Goal: Task Accomplishment & Management: Use online tool/utility

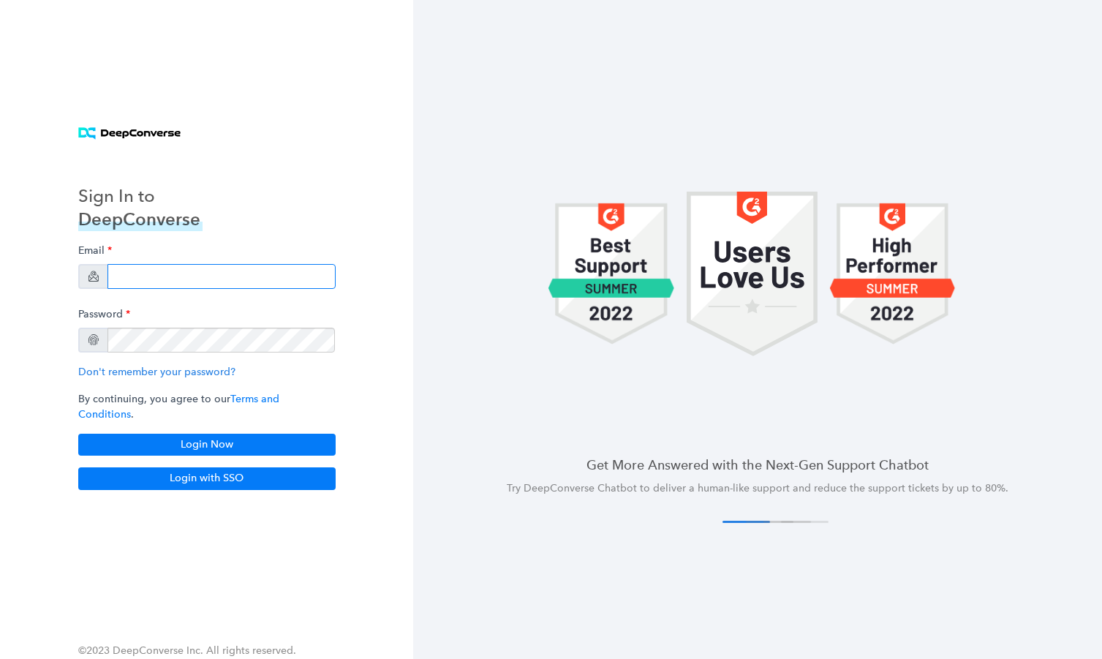
click at [247, 289] on input "email" at bounding box center [221, 276] width 228 height 25
click at [432, 227] on div at bounding box center [757, 273] width 689 height 293
click at [315, 268] on div "Email" at bounding box center [206, 263] width 257 height 52
click at [304, 280] on input "email" at bounding box center [221, 276] width 228 height 25
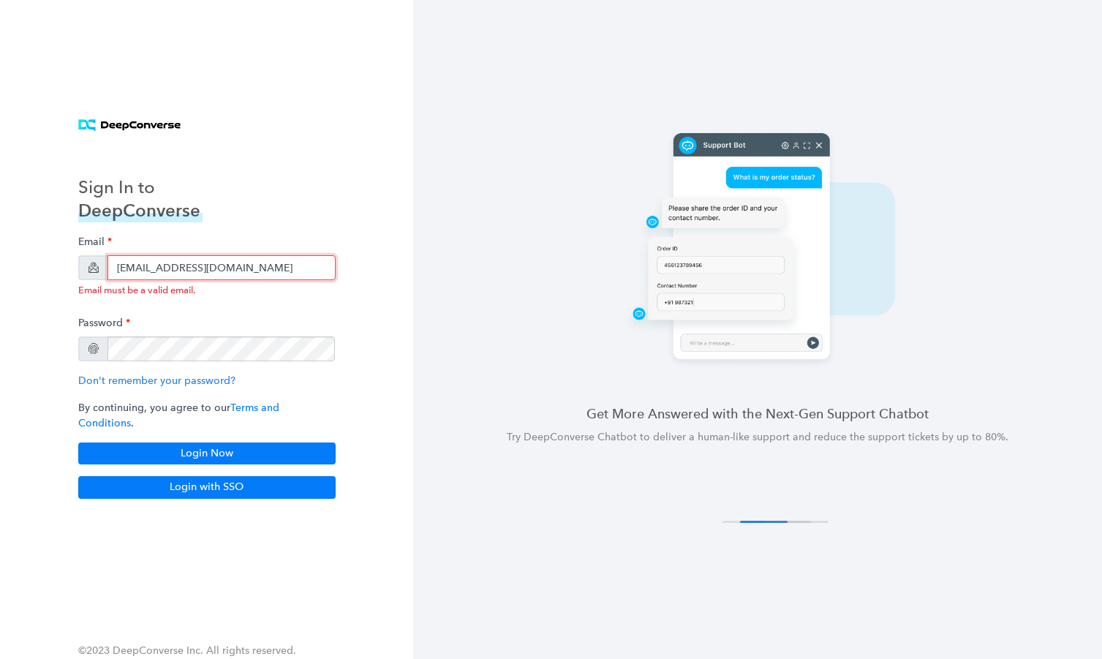
type input "[EMAIL_ADDRESS][DOMAIN_NAME]"
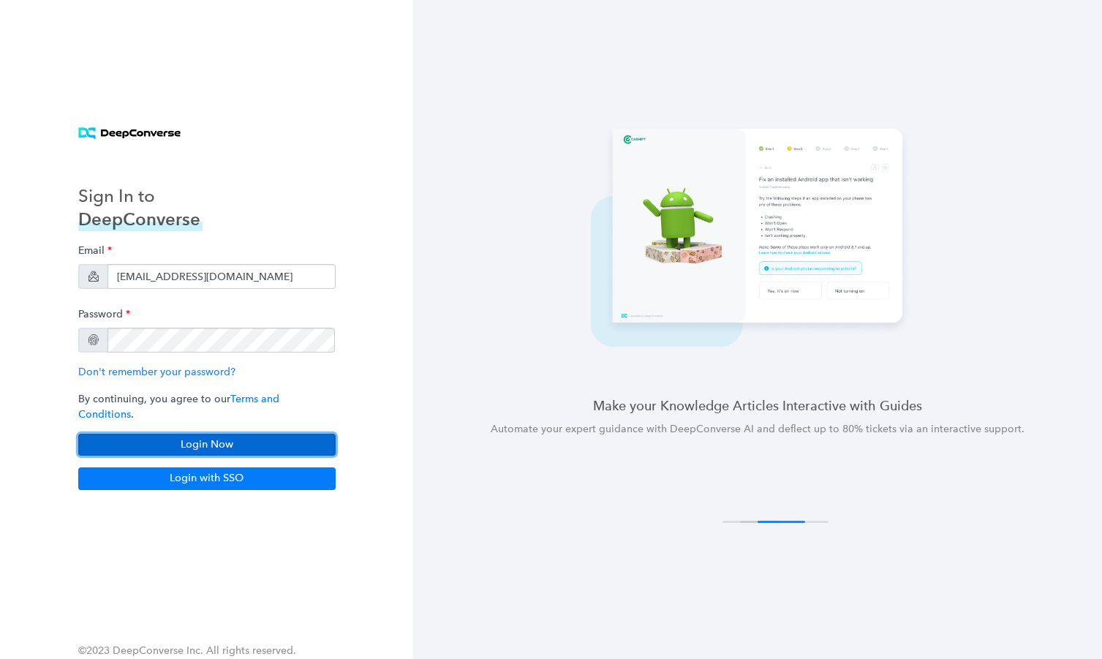
click at [299, 442] on button "Login Now" at bounding box center [206, 445] width 257 height 22
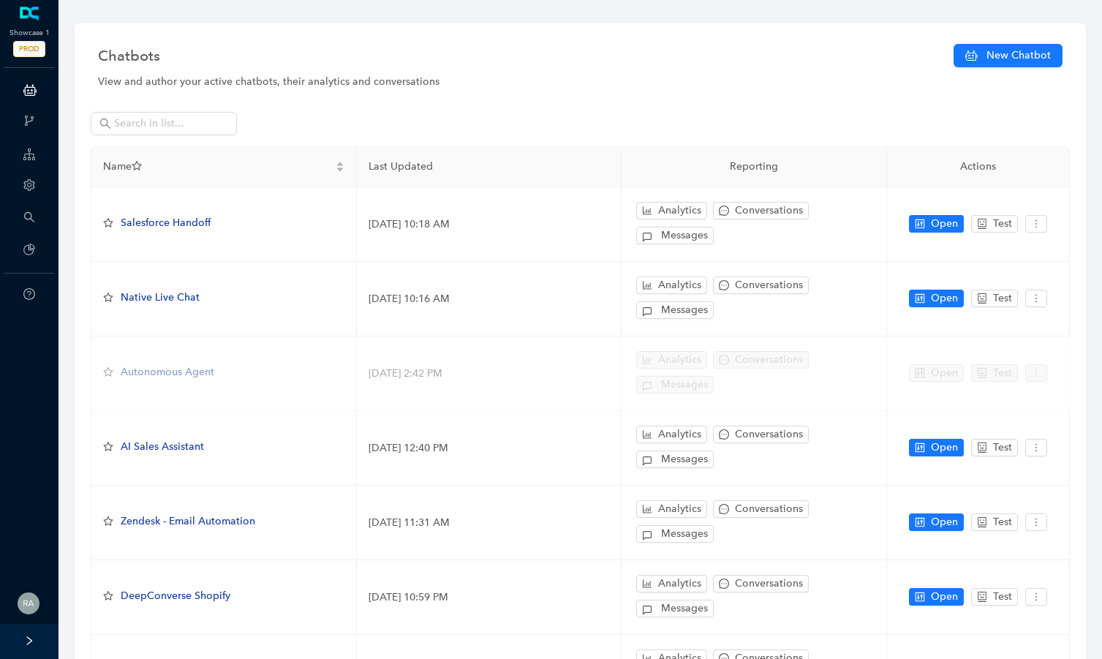
click at [30, 643] on icon "right" at bounding box center [29, 640] width 5 height 9
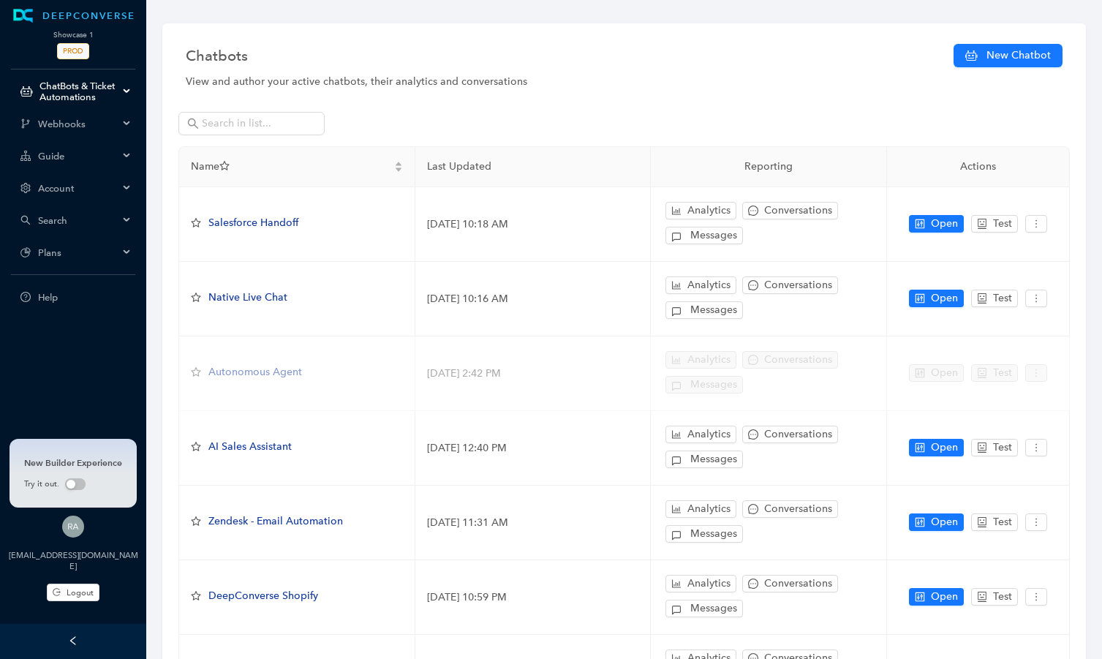
click at [110, 187] on span "Account" at bounding box center [78, 188] width 80 height 11
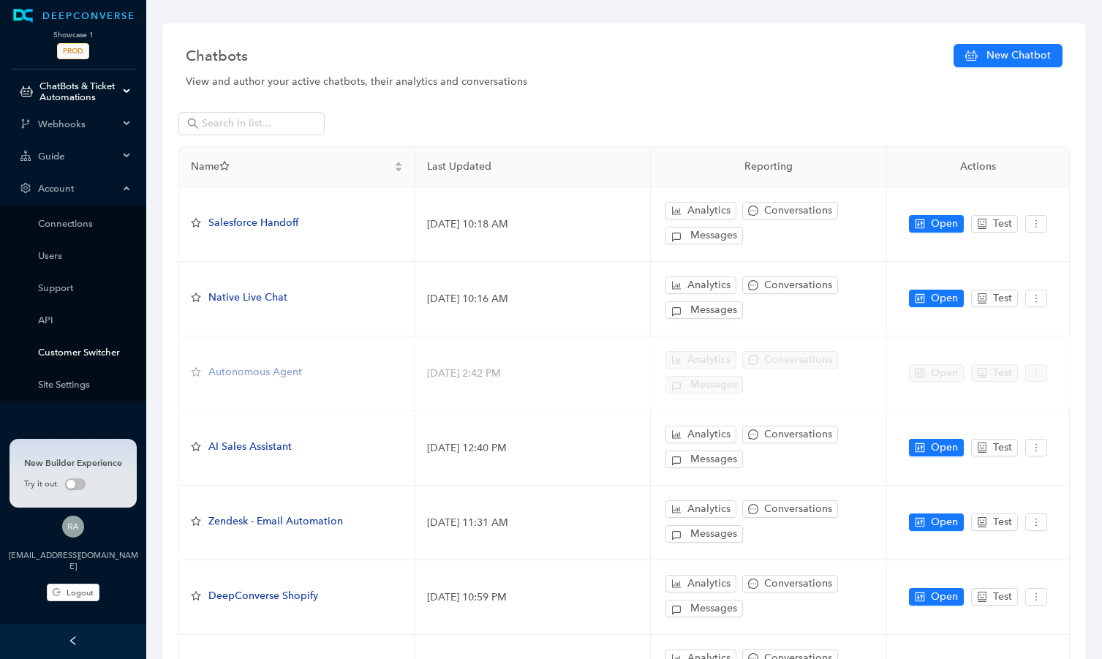
click at [107, 355] on link "Customer Switcher" at bounding box center [85, 352] width 94 height 11
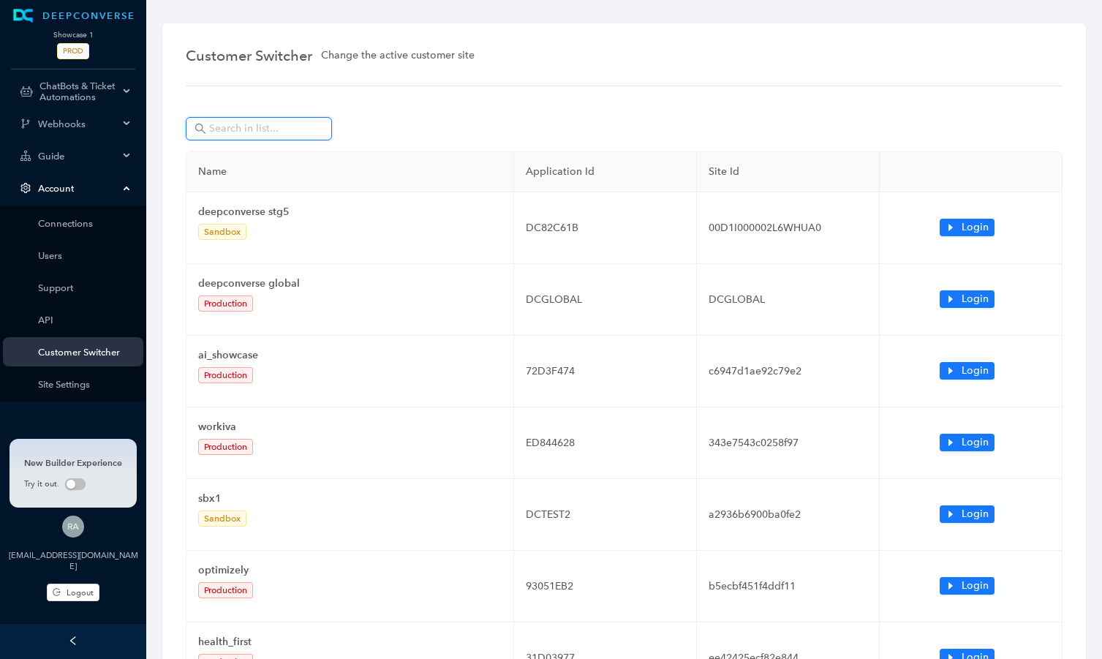
click at [247, 127] on input "text" at bounding box center [260, 129] width 102 height 16
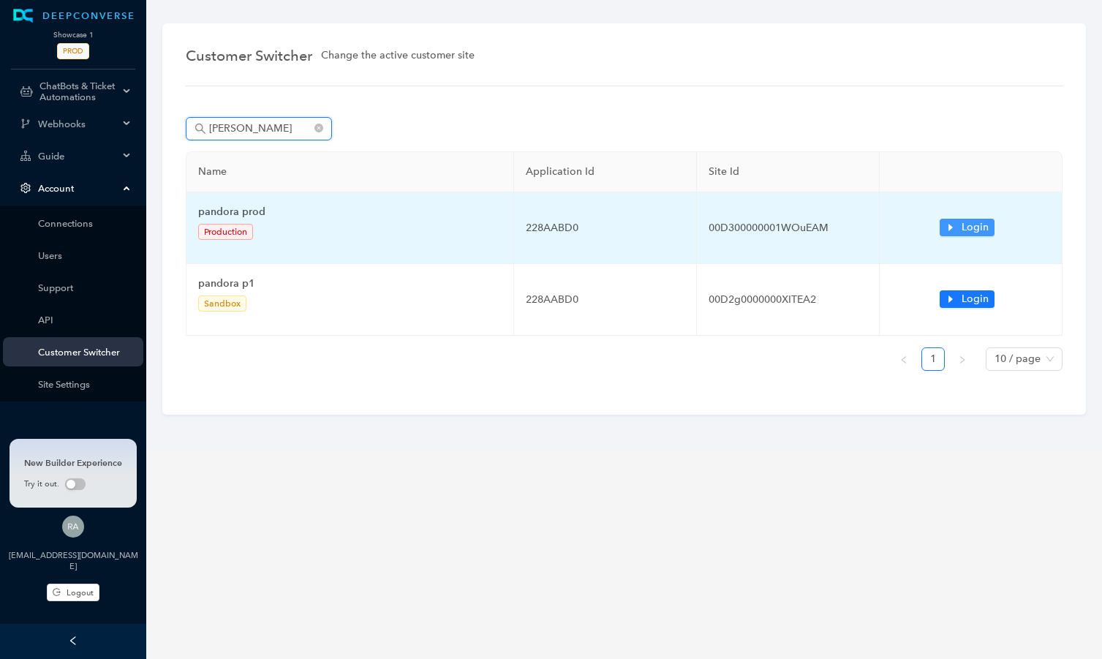
type input "pando"
click at [975, 232] on span "Login" at bounding box center [974, 227] width 27 height 16
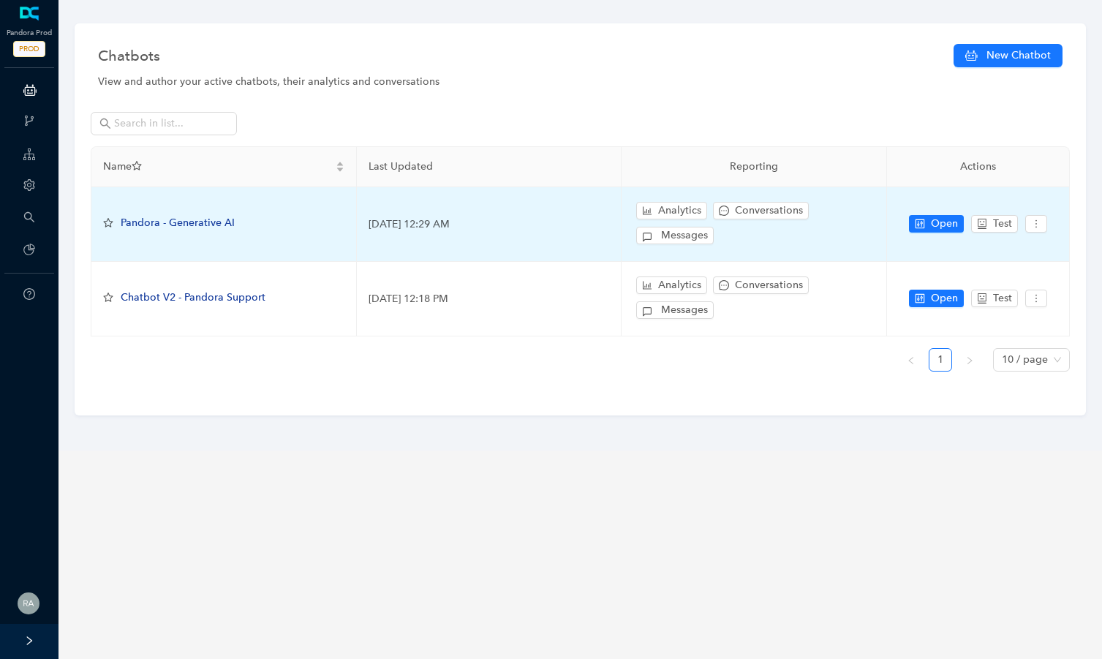
click at [226, 228] on span "Pandora - Generative AI" at bounding box center [178, 222] width 114 height 12
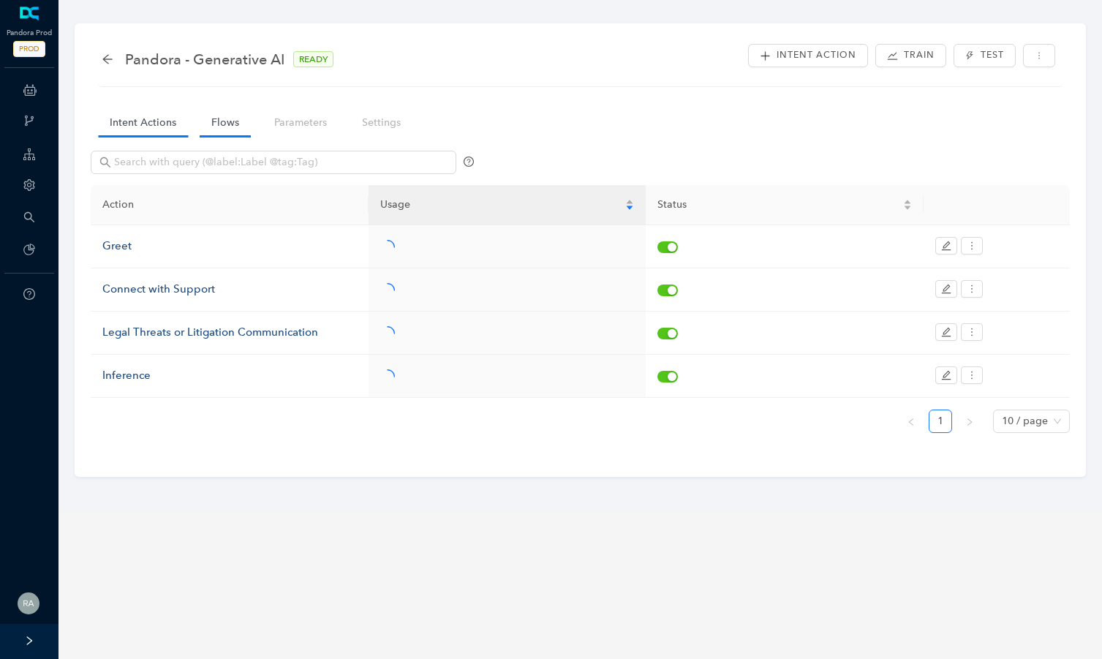
click at [229, 131] on link "Flows" at bounding box center [225, 122] width 51 height 27
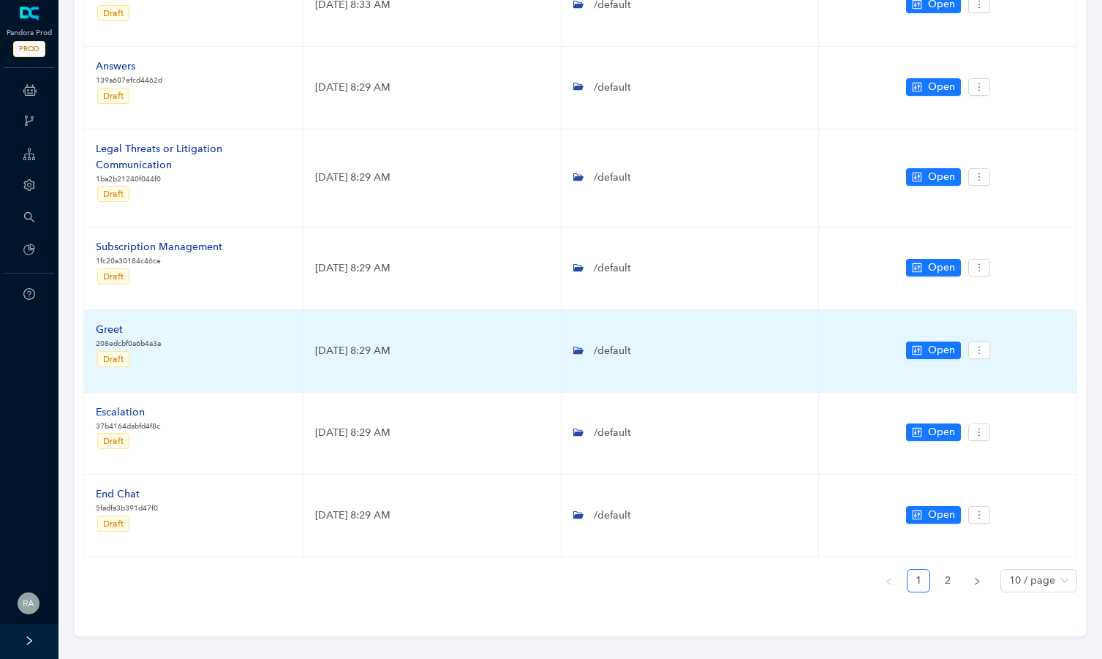
scroll to position [516, 0]
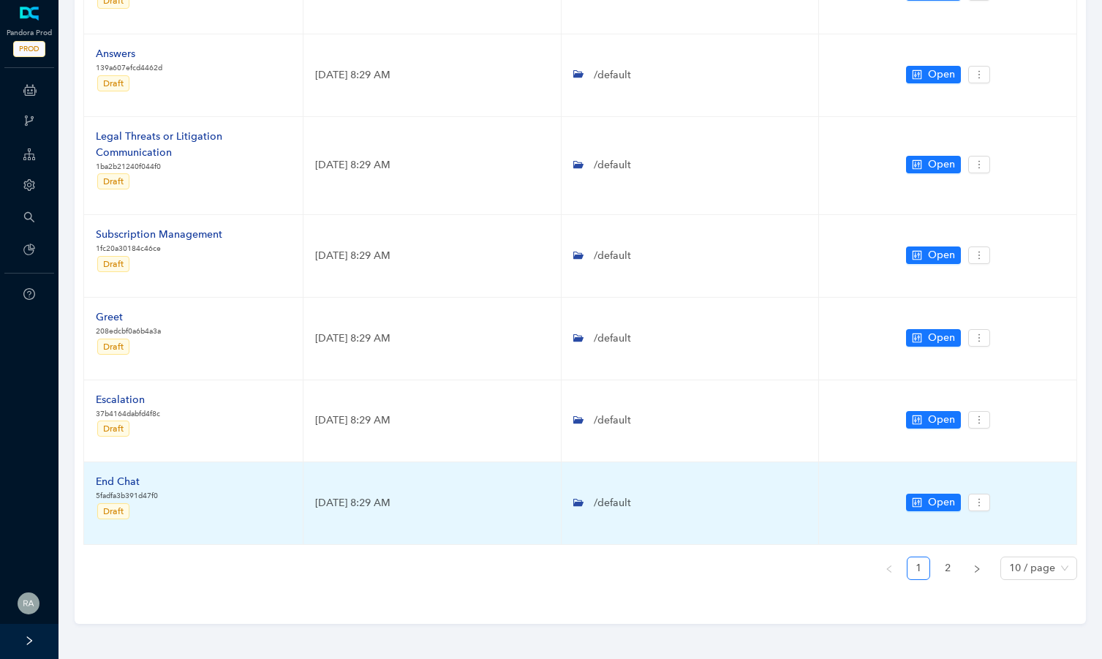
click at [129, 479] on div "End Chat" at bounding box center [127, 482] width 62 height 16
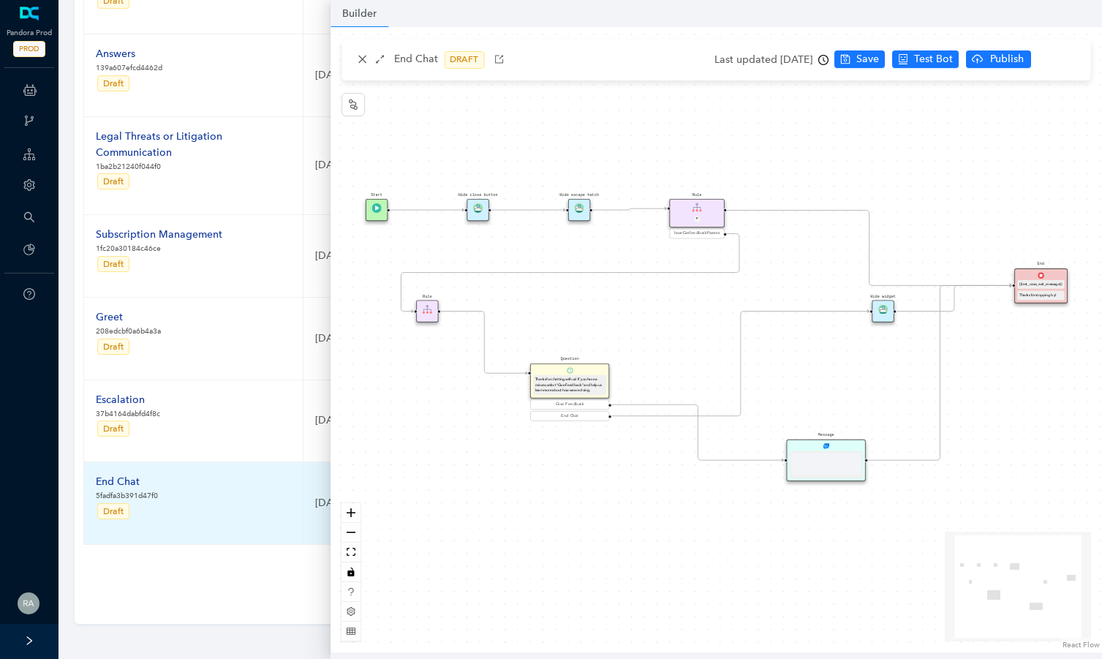
scroll to position [0, 0]
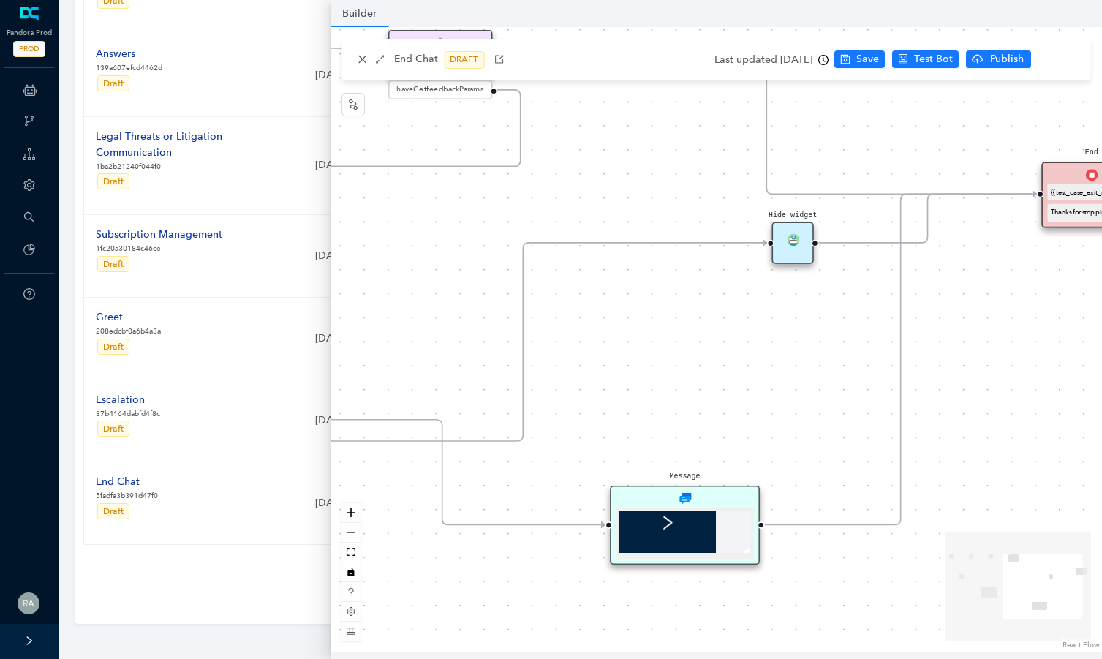
click at [689, 523] on div "Pandora - Generative AI READY Intent Action Train Test Intent Actions Flows Par…" at bounding box center [693, 650] width 47 height 281
click at [377, 61] on icon "arrows-alt" at bounding box center [379, 59] width 10 height 10
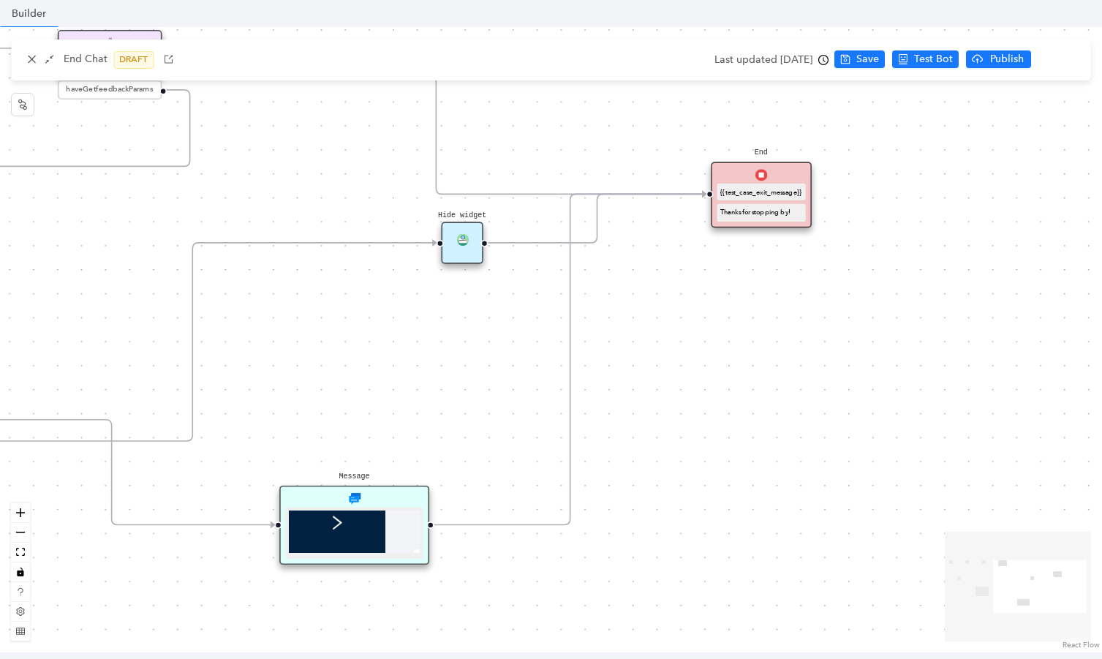
click at [344, 515] on div at bounding box center [317, 517] width 58 height 35
click at [383, 497] on div "Message" at bounding box center [354, 525] width 150 height 80
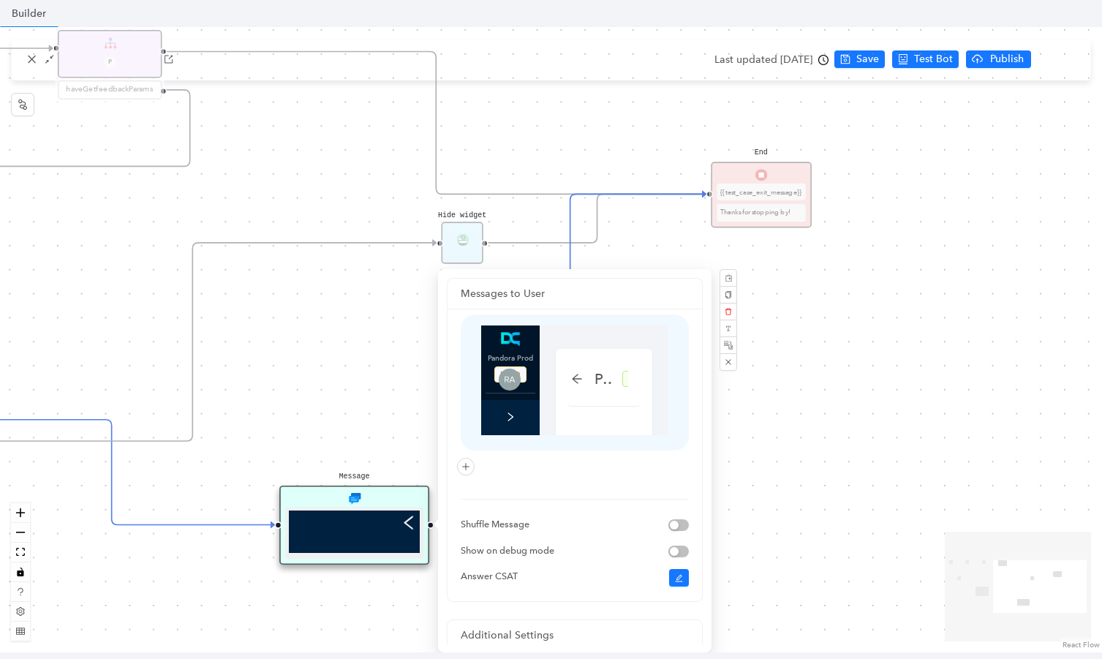
click at [360, 518] on icon "left" at bounding box center [360, 517] width 5 height 9
click at [955, 241] on div "Start End {{test_case_exit_message}} Thanks for stopping by! Rule P haveGetfeed…" at bounding box center [551, 339] width 1102 height 625
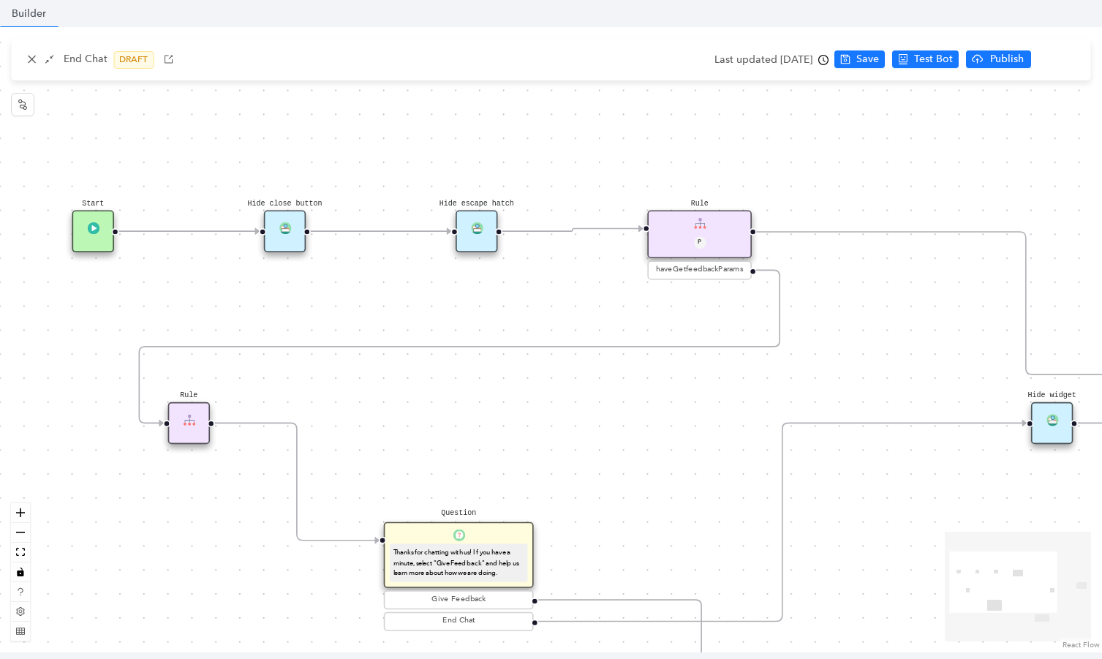
click at [733, 218] on div "Rule P" at bounding box center [699, 234] width 105 height 48
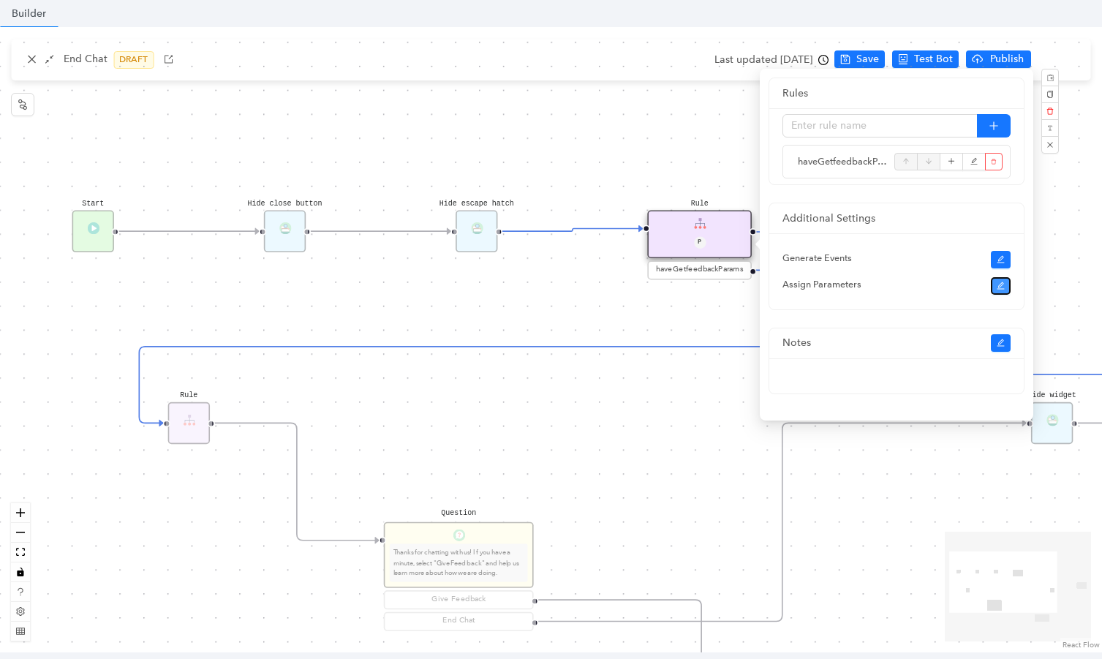
click at [995, 291] on button "button" at bounding box center [1001, 286] width 20 height 18
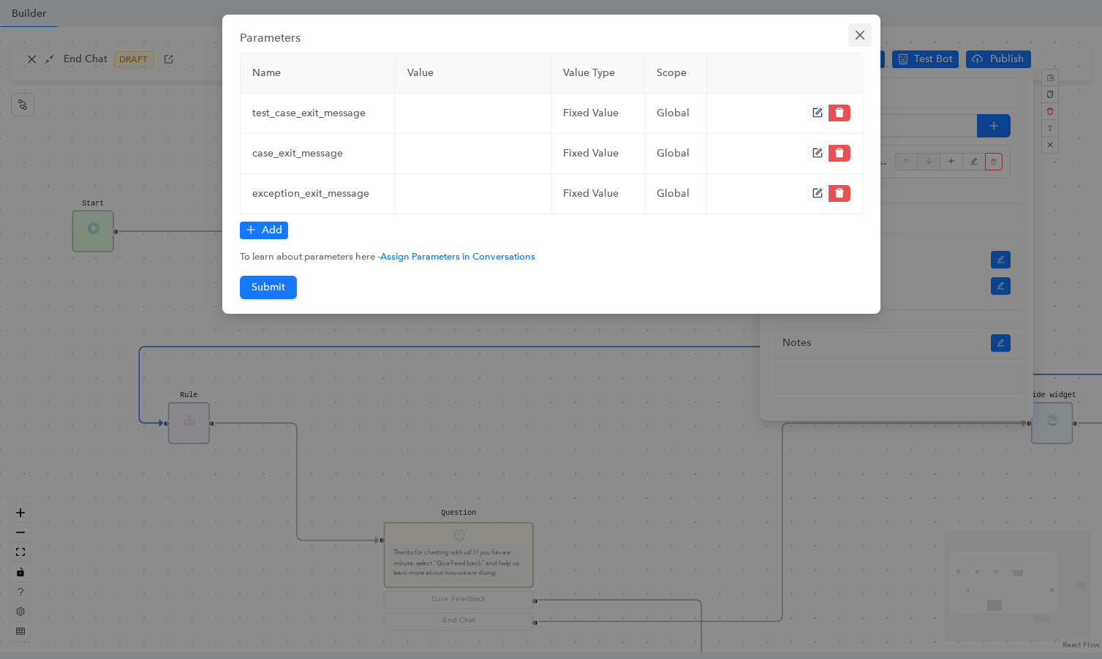
click at [866, 33] on span "Close" at bounding box center [859, 35] width 23 height 12
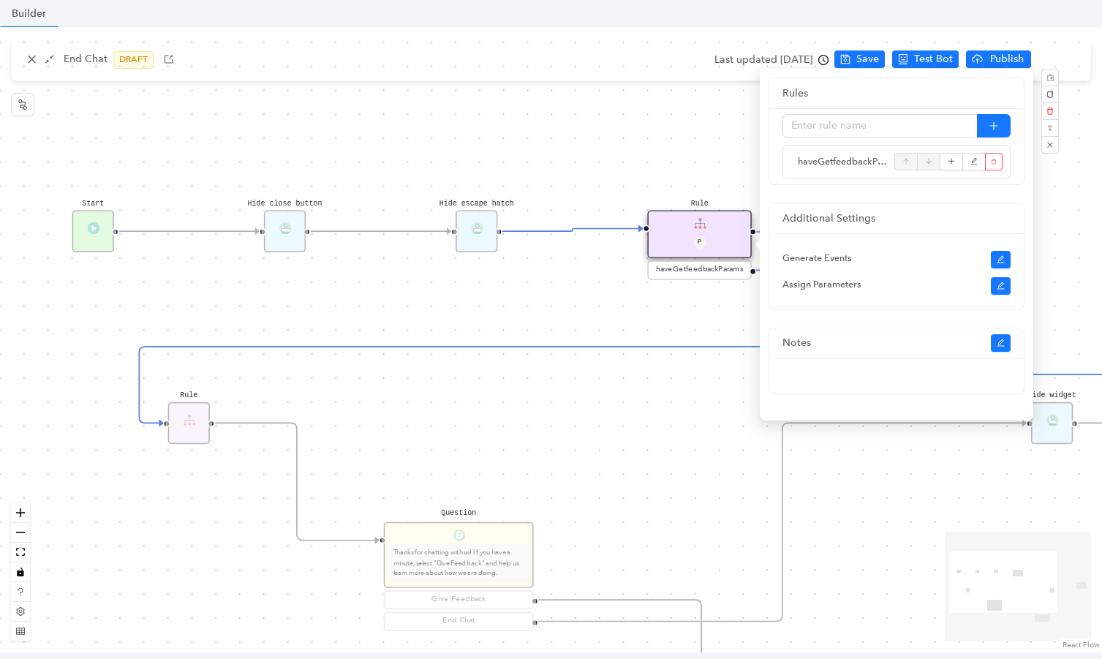
click at [717, 294] on div "Start End {{test_case_exit_message}} Thanks for stopping by! Rule P haveGetfeed…" at bounding box center [551, 339] width 1102 height 625
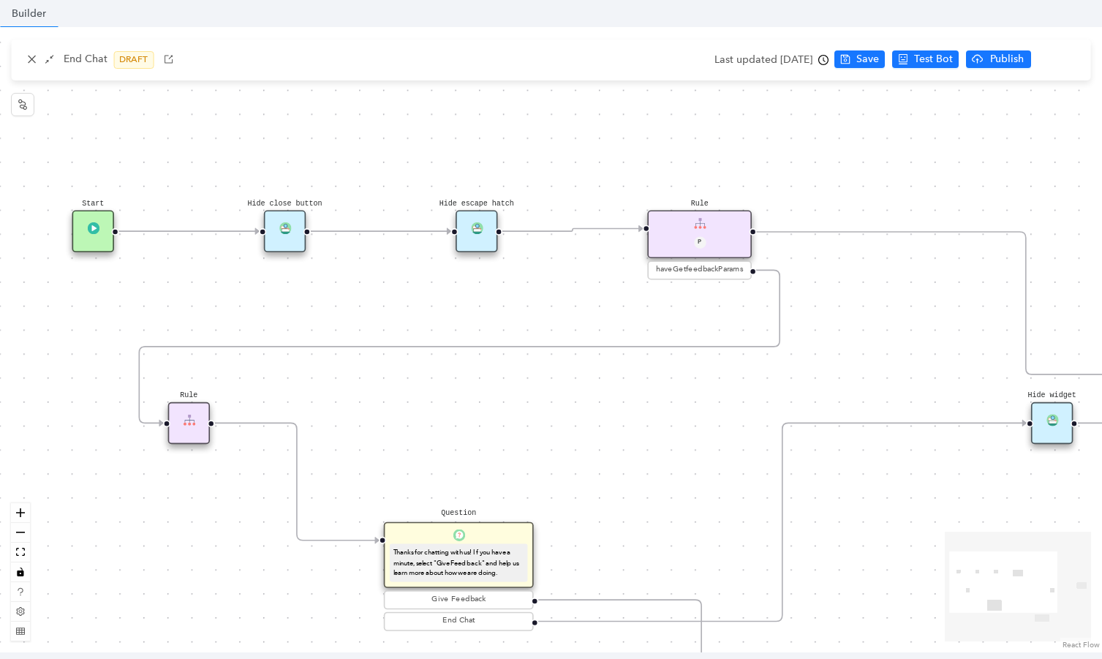
click at [719, 276] on div "haveGetfeedbackParams" at bounding box center [699, 269] width 105 height 19
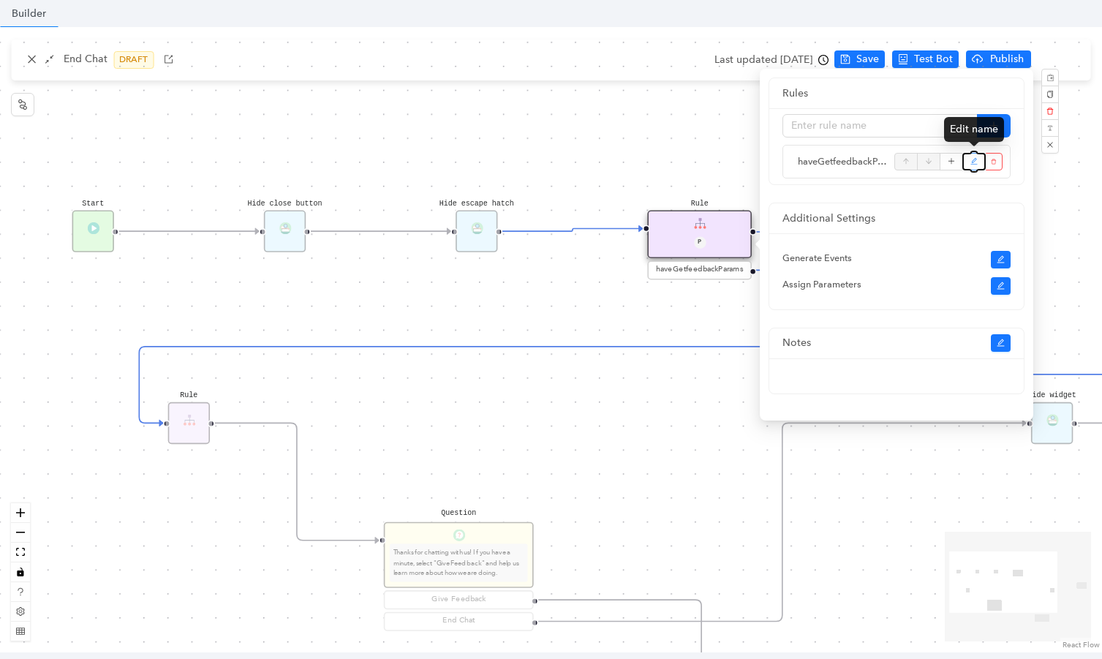
click at [975, 157] on icon "edit" at bounding box center [974, 162] width 8 height 22
type input "haveGetfeedbackParams"
click at [673, 326] on div "Start End {{test_case_exit_message}} Thanks for stopping by! Rule P haveGetfeed…" at bounding box center [551, 339] width 1102 height 625
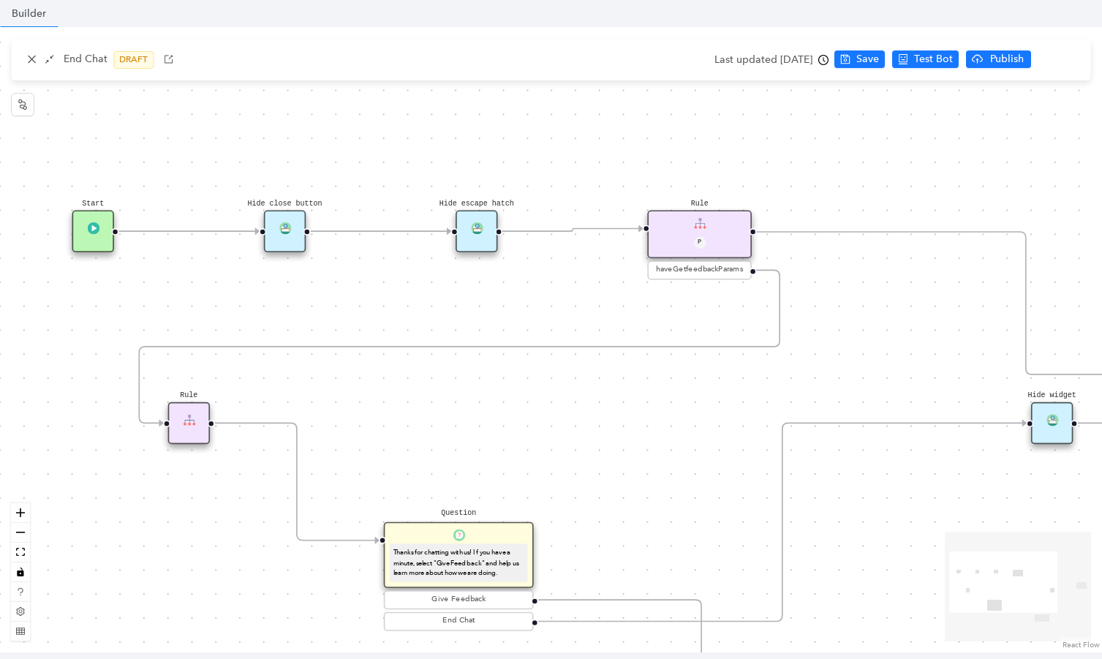
click at [716, 277] on div "haveGetfeedbackParams" at bounding box center [699, 269] width 105 height 19
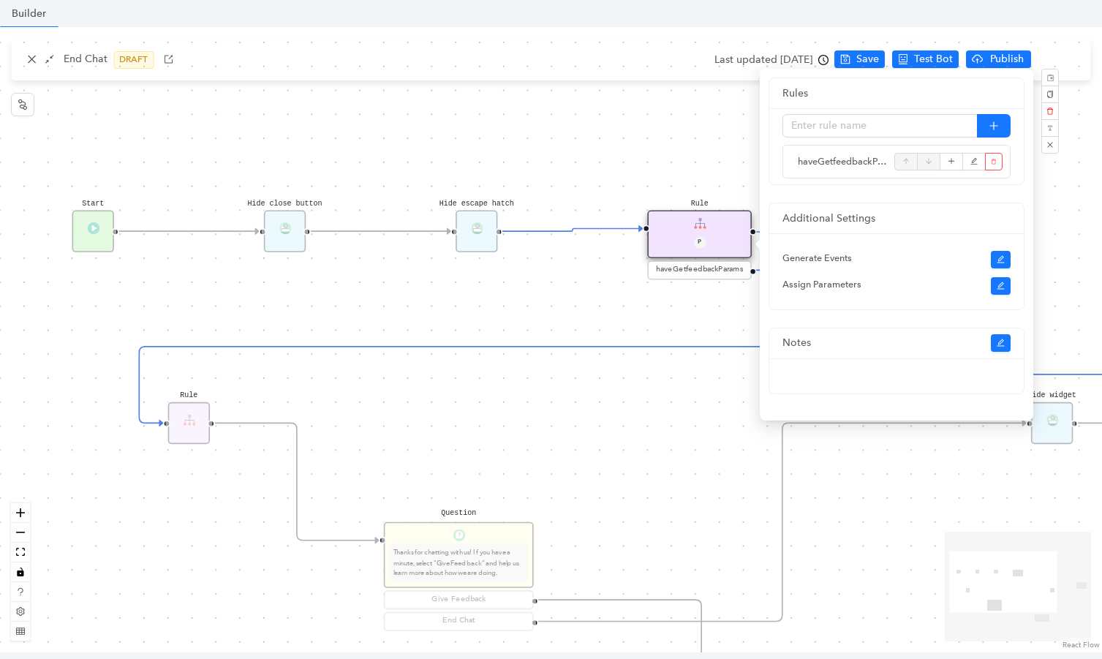
click at [853, 169] on div "haveGetfeedbackParams" at bounding box center [896, 162] width 228 height 34
click at [851, 162] on span "haveGetfeedbackParams" at bounding box center [842, 161] width 89 height 15
click at [948, 164] on icon "plus" at bounding box center [952, 162] width 8 height 22
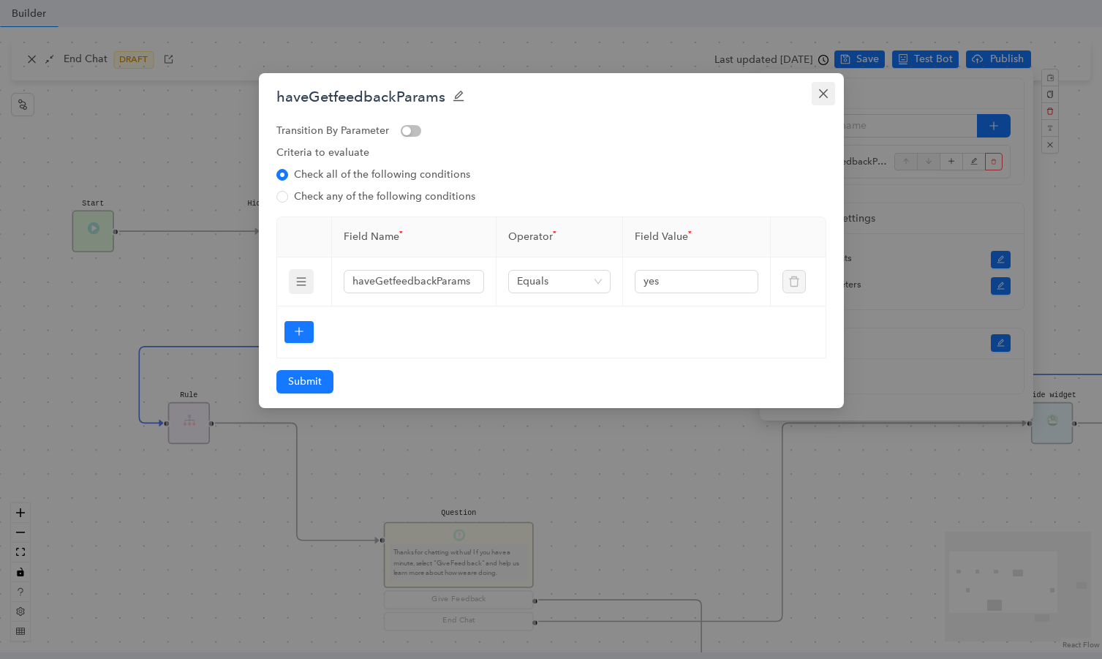
click at [830, 94] on span "Close" at bounding box center [823, 94] width 23 height 12
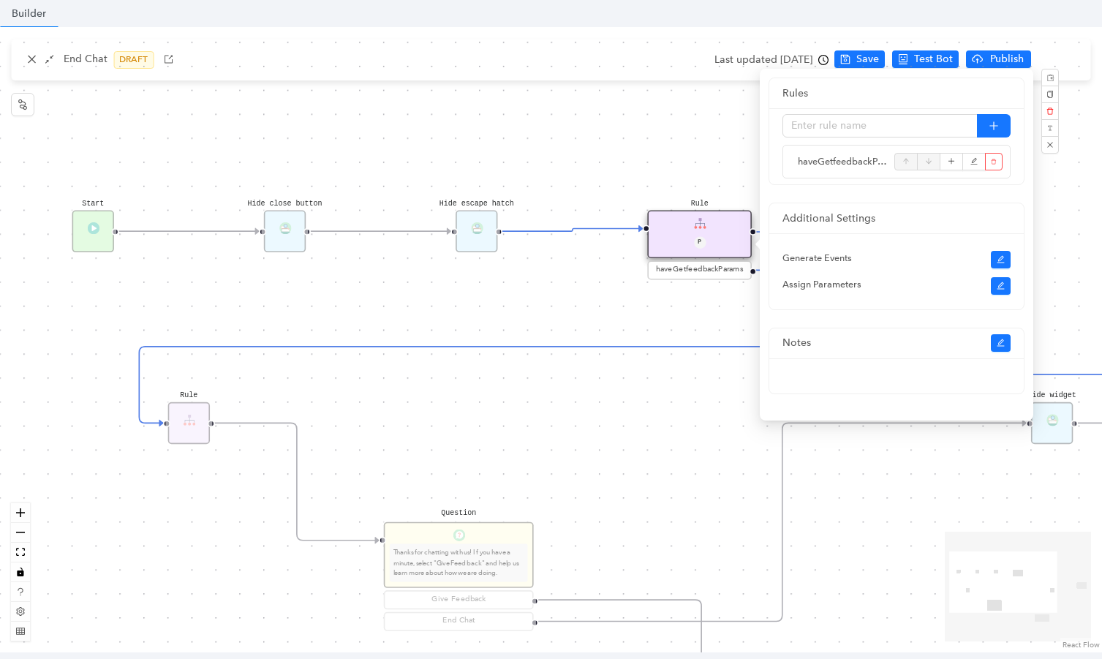
click at [575, 170] on div "Start End {{test_case_exit_message}} Thanks for stopping by! Rule P haveGetfeed…" at bounding box center [551, 339] width 1102 height 625
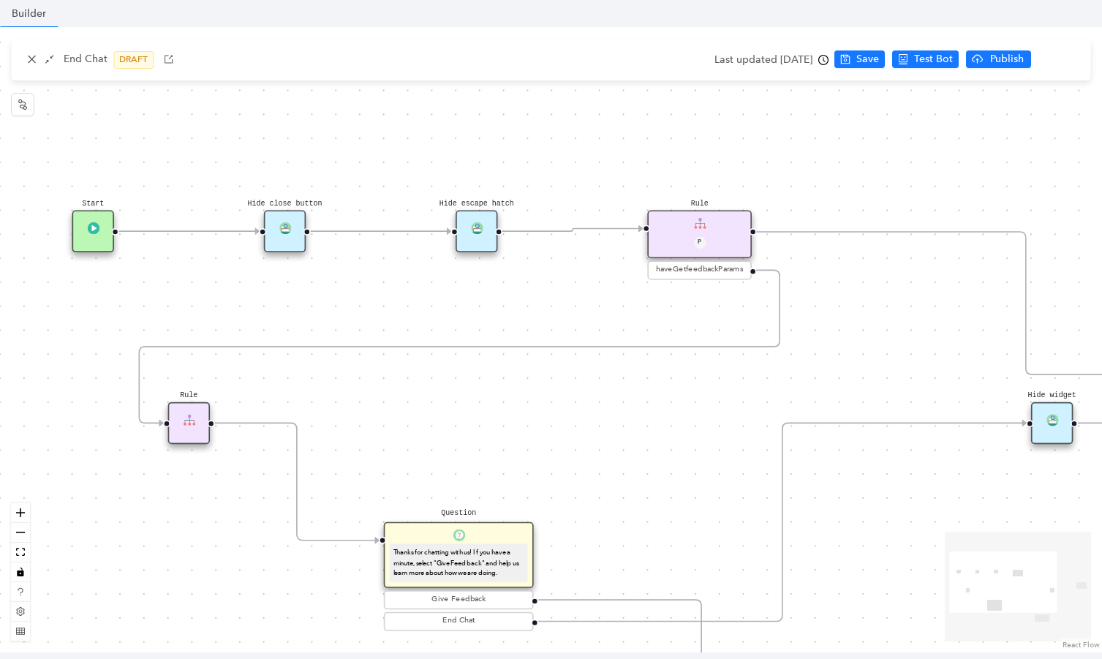
click at [485, 231] on div "Hide escape hatch" at bounding box center [476, 231] width 42 height 42
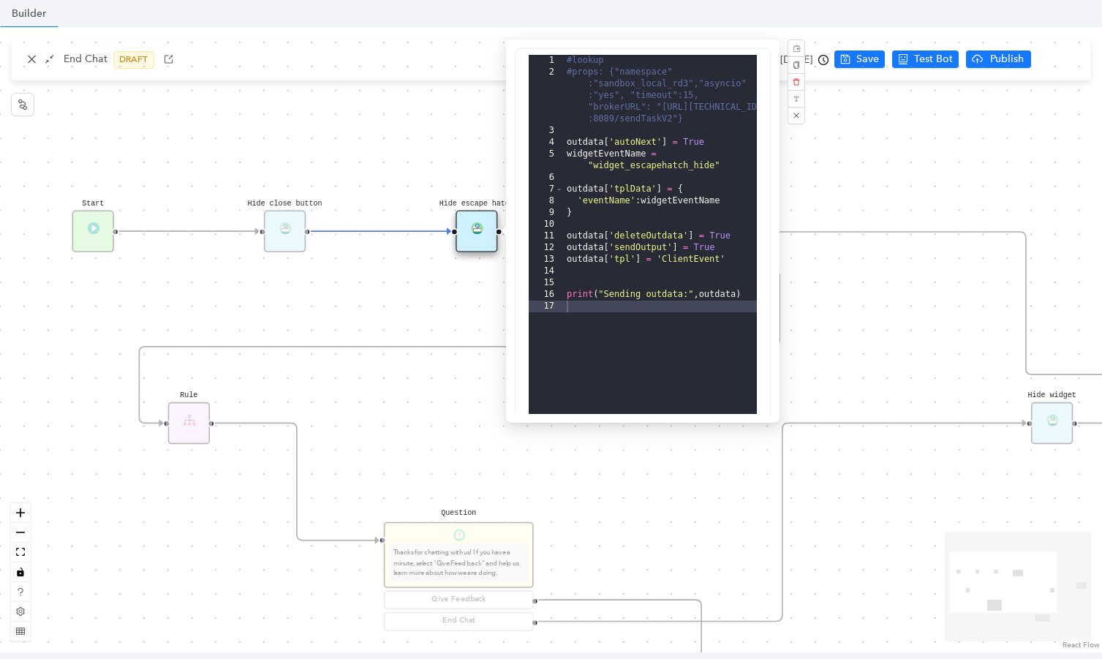
click at [281, 227] on div "Hide close button" at bounding box center [285, 231] width 42 height 42
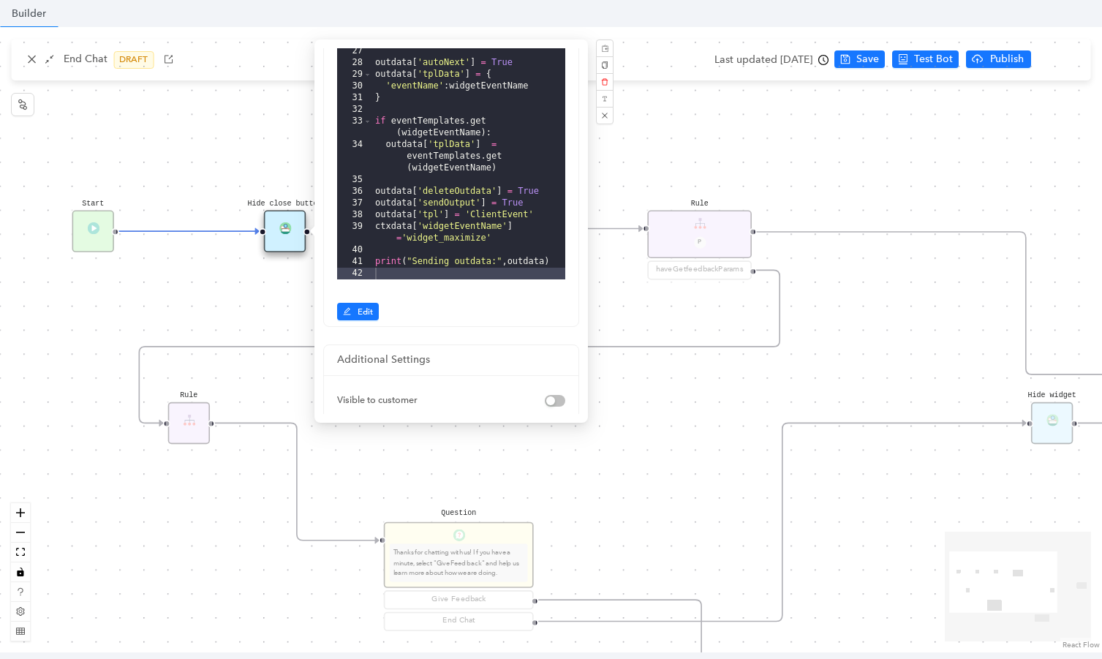
scroll to position [4, 0]
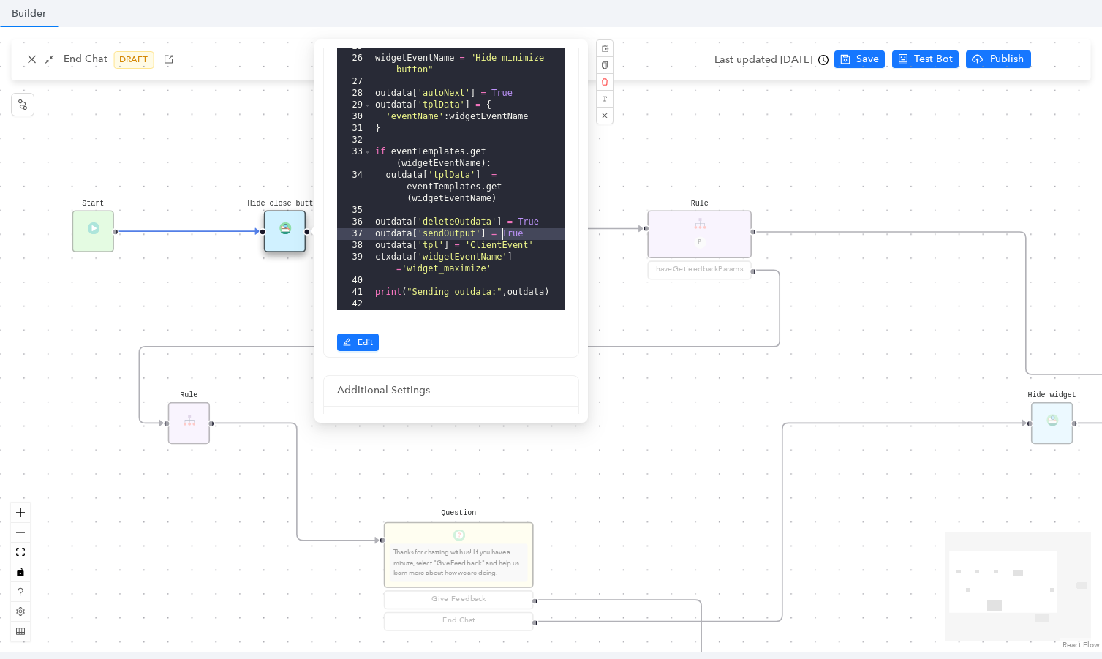
click at [502, 238] on div ""eventData" : { "controlName" : "closeButton" , "state" : "hide" } } , "Show cl…" at bounding box center [468, 110] width 193 height 442
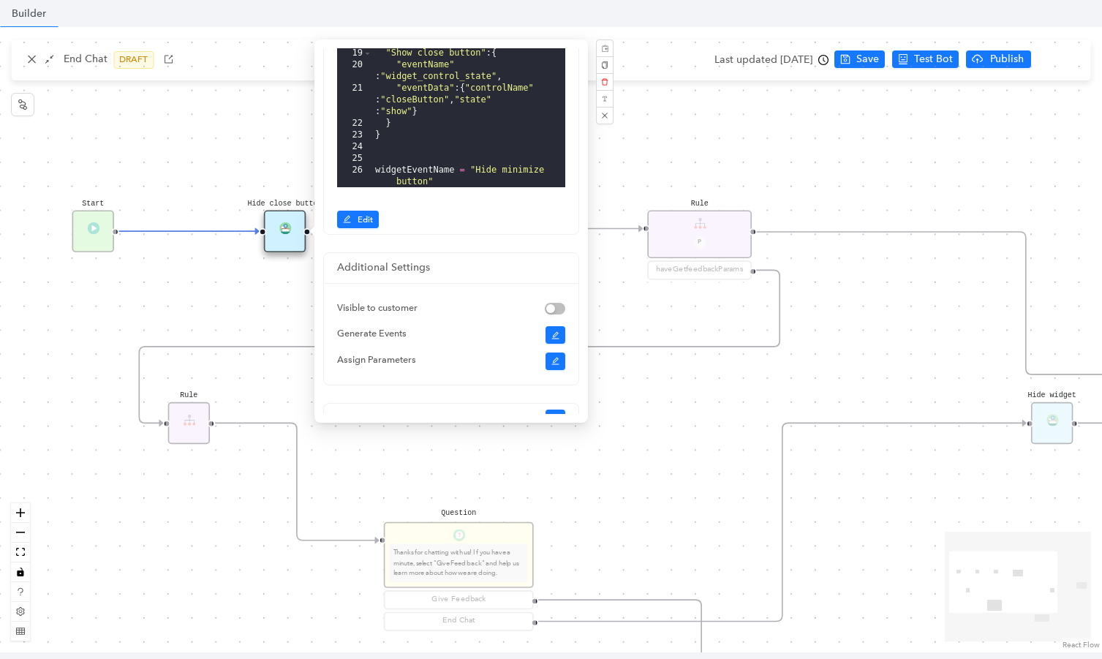
scroll to position [0, 0]
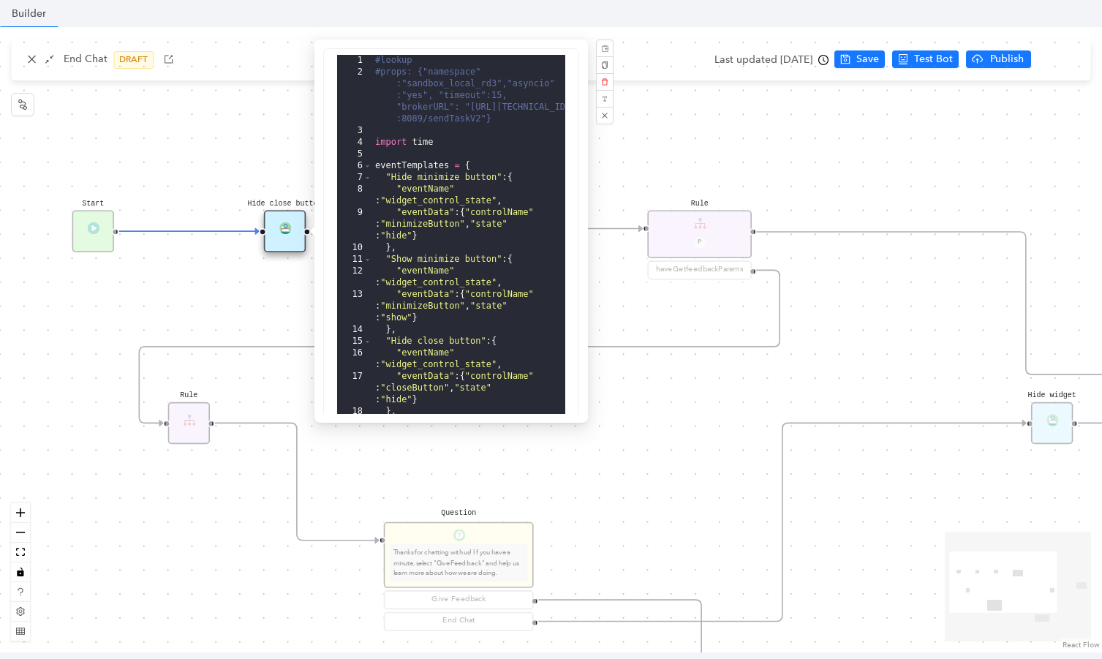
click at [684, 147] on div "Start End {{test_case_exit_message}} Thanks for stopping by! Rule P haveGetfeed…" at bounding box center [551, 339] width 1102 height 625
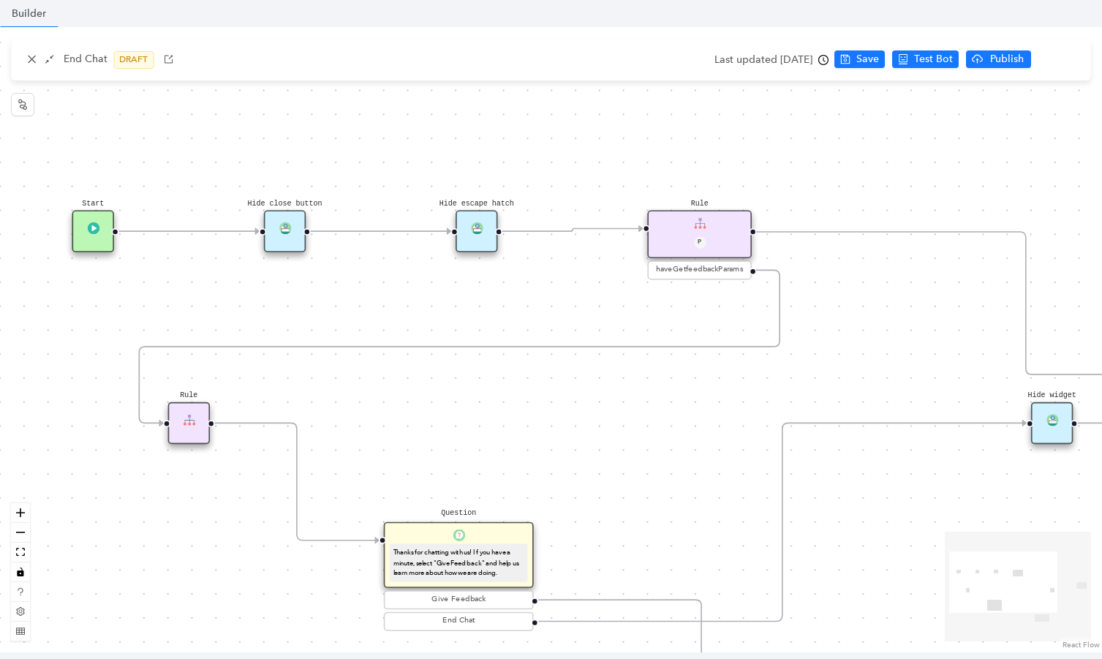
click at [92, 226] on img at bounding box center [93, 228] width 12 height 12
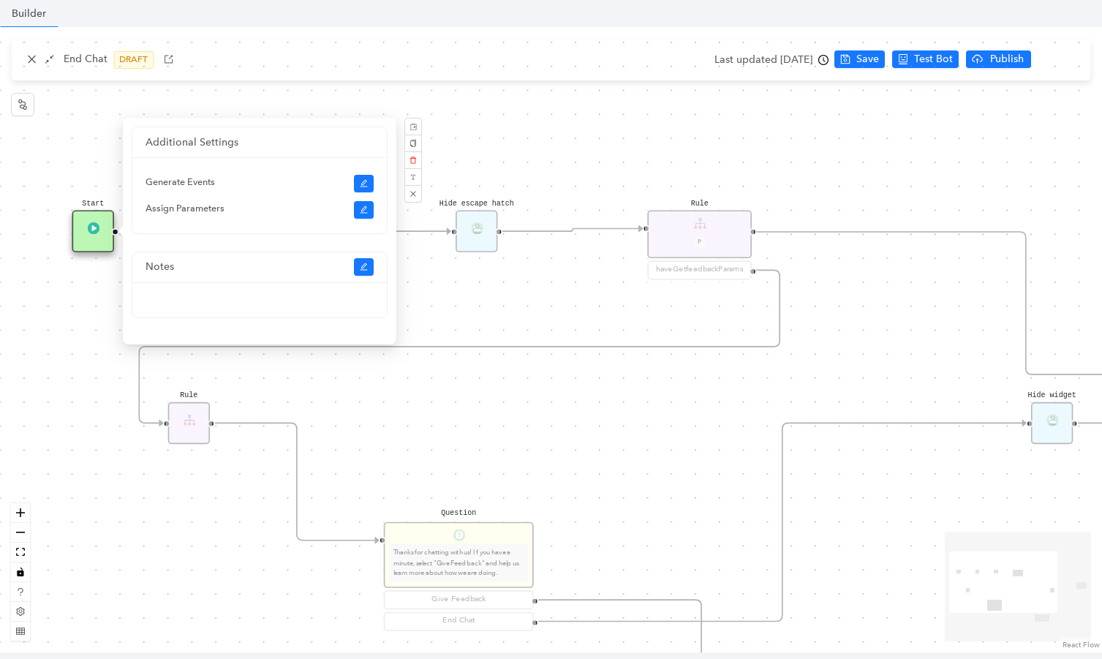
click at [455, 397] on div "Start End {{test_case_exit_message}} Thanks for stopping by! Rule P haveGetfeed…" at bounding box center [551, 339] width 1102 height 625
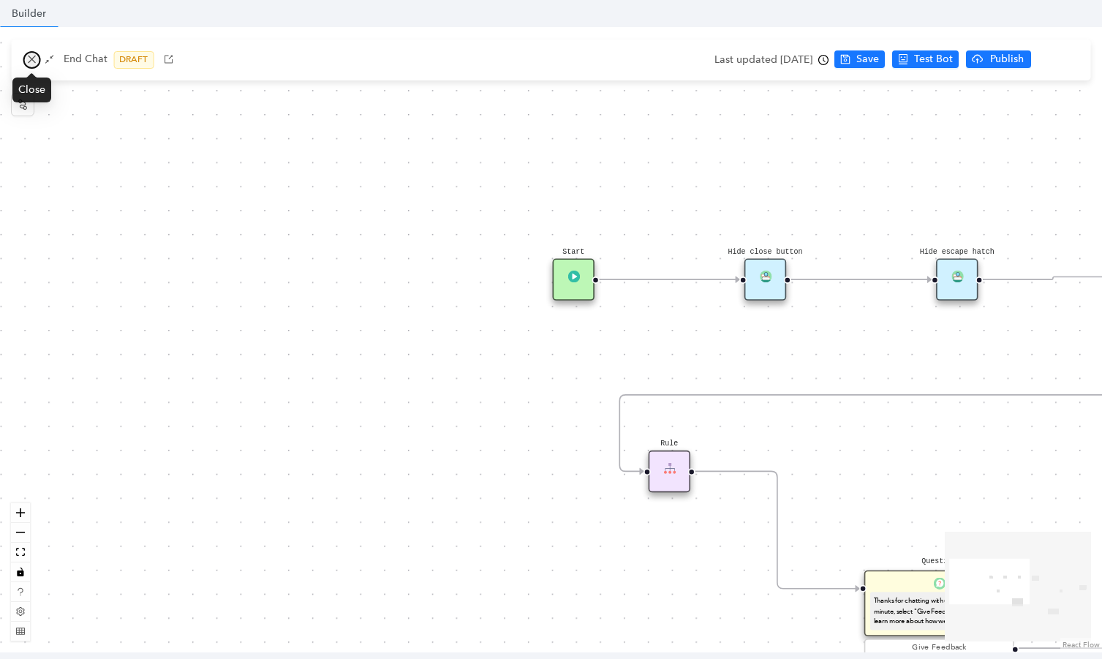
click at [28, 59] on icon "close" at bounding box center [31, 59] width 10 height 10
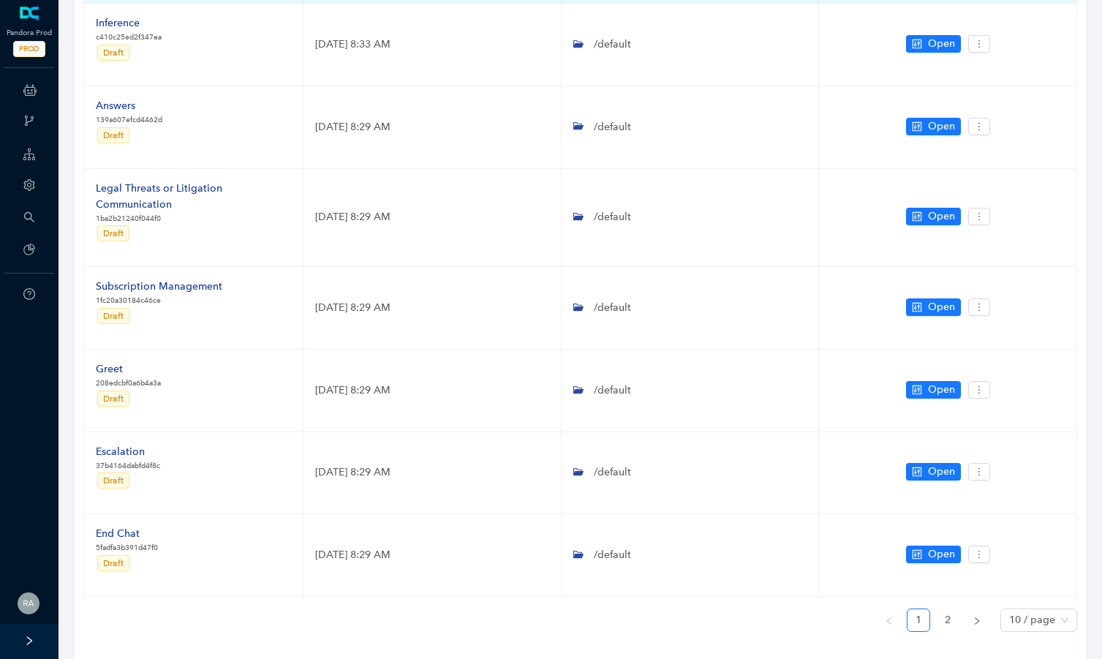
scroll to position [516, 0]
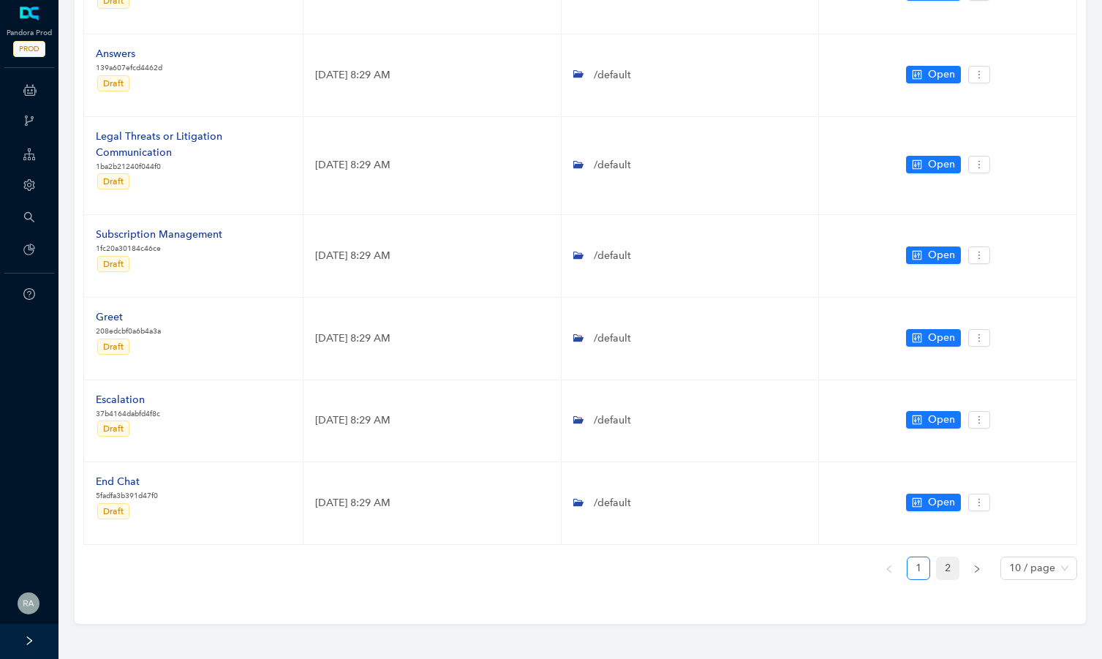
click at [950, 566] on link "2" at bounding box center [948, 568] width 22 height 22
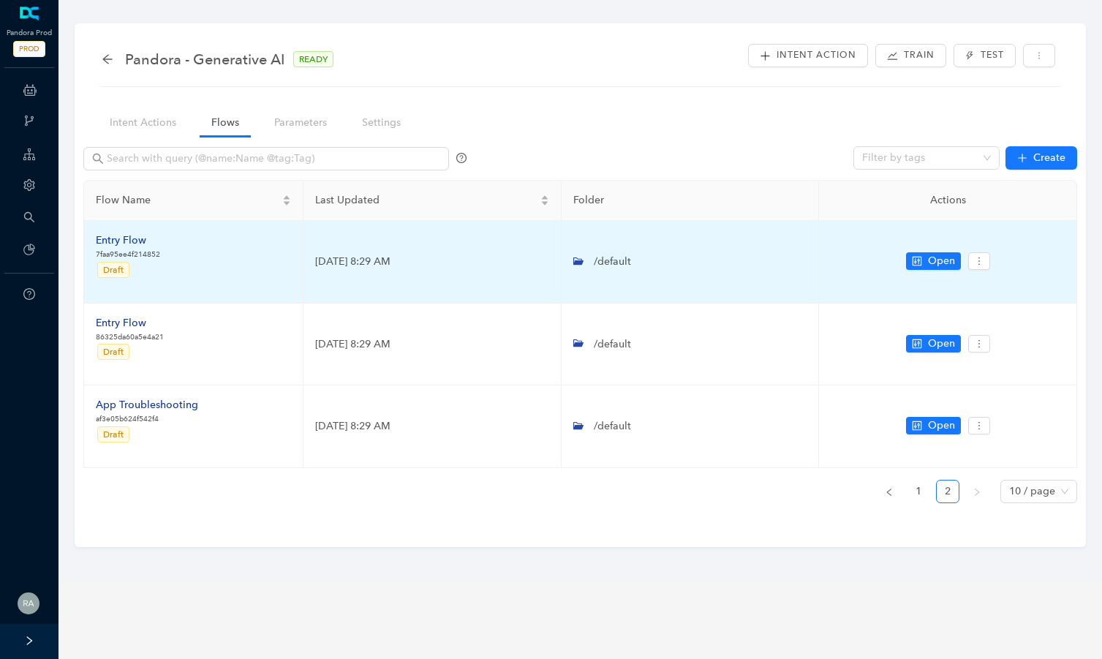
click at [129, 240] on div "Entry Flow" at bounding box center [128, 240] width 64 height 16
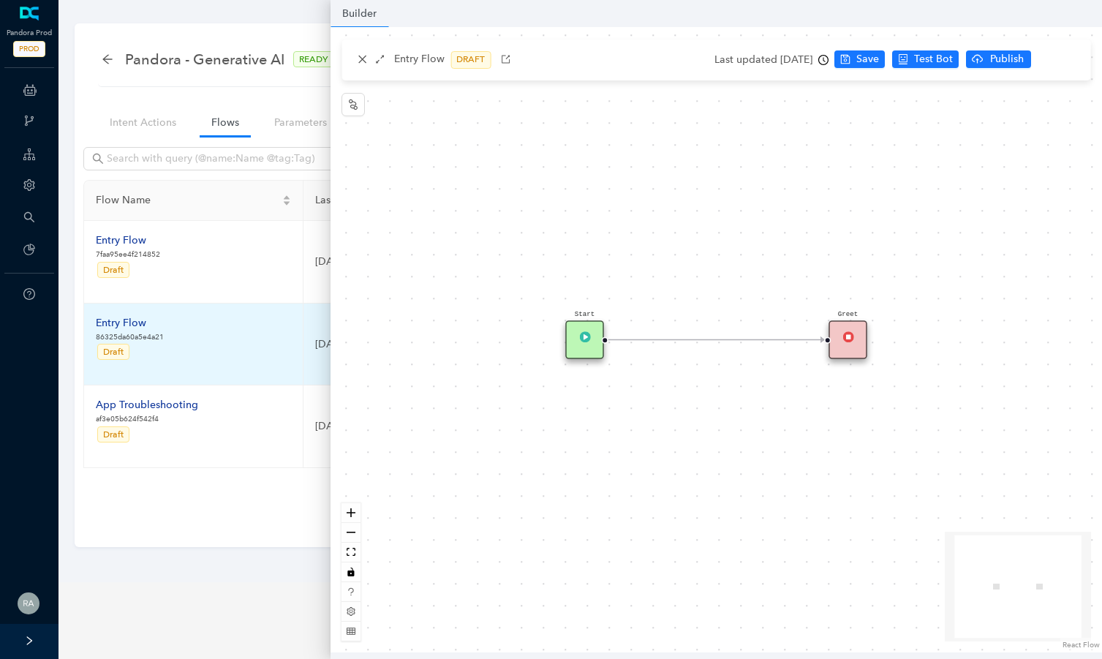
click at [135, 325] on div "Entry Flow" at bounding box center [130, 323] width 68 height 16
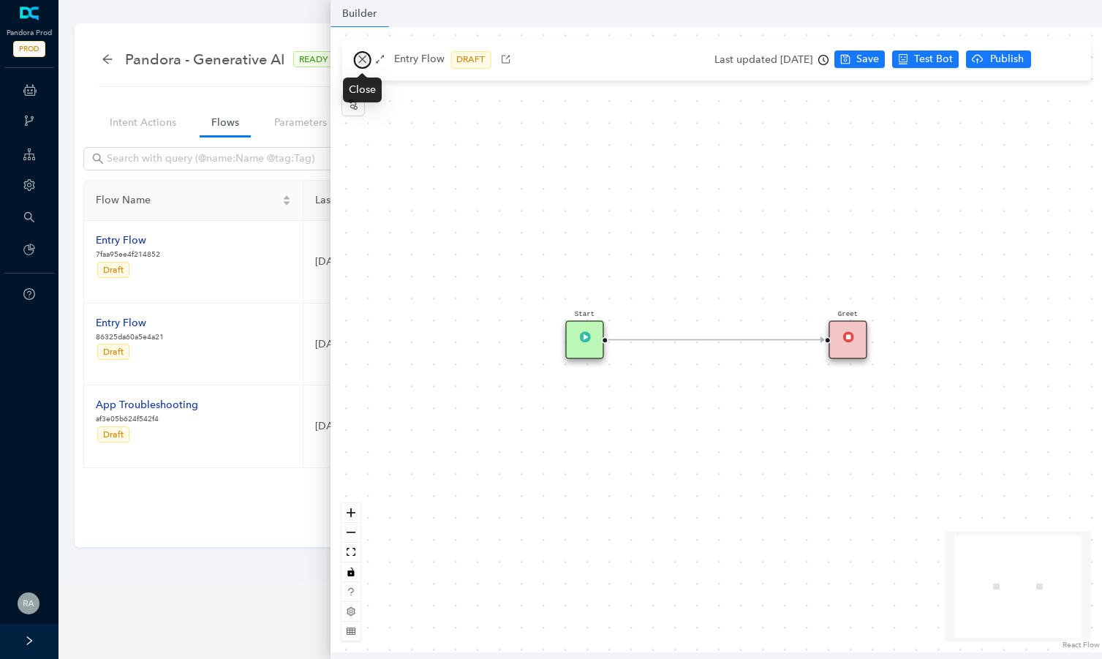
click at [363, 58] on icon "close" at bounding box center [362, 60] width 8 height 8
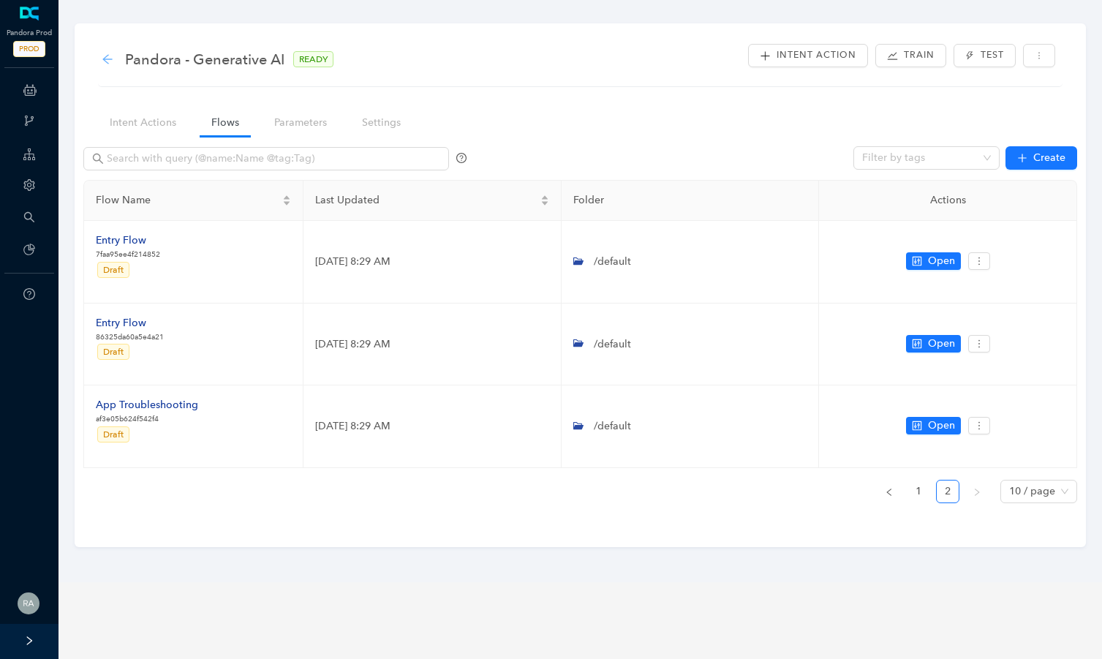
click at [104, 58] on icon "arrow-left" at bounding box center [107, 59] width 10 height 10
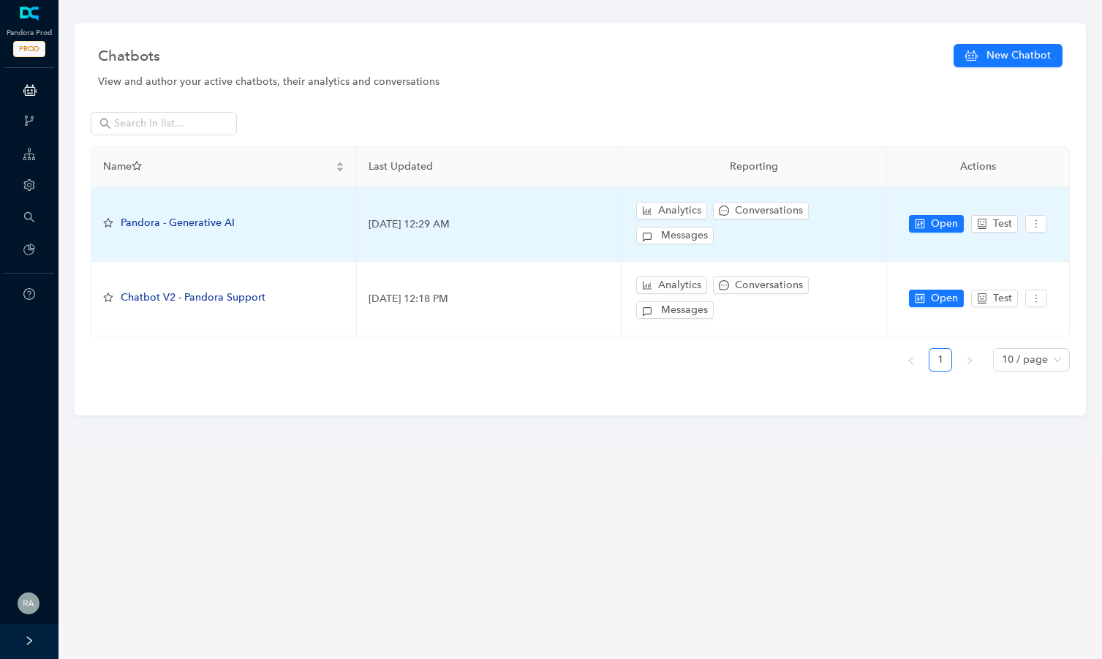
click at [222, 219] on span "Pandora - Generative AI" at bounding box center [178, 222] width 114 height 12
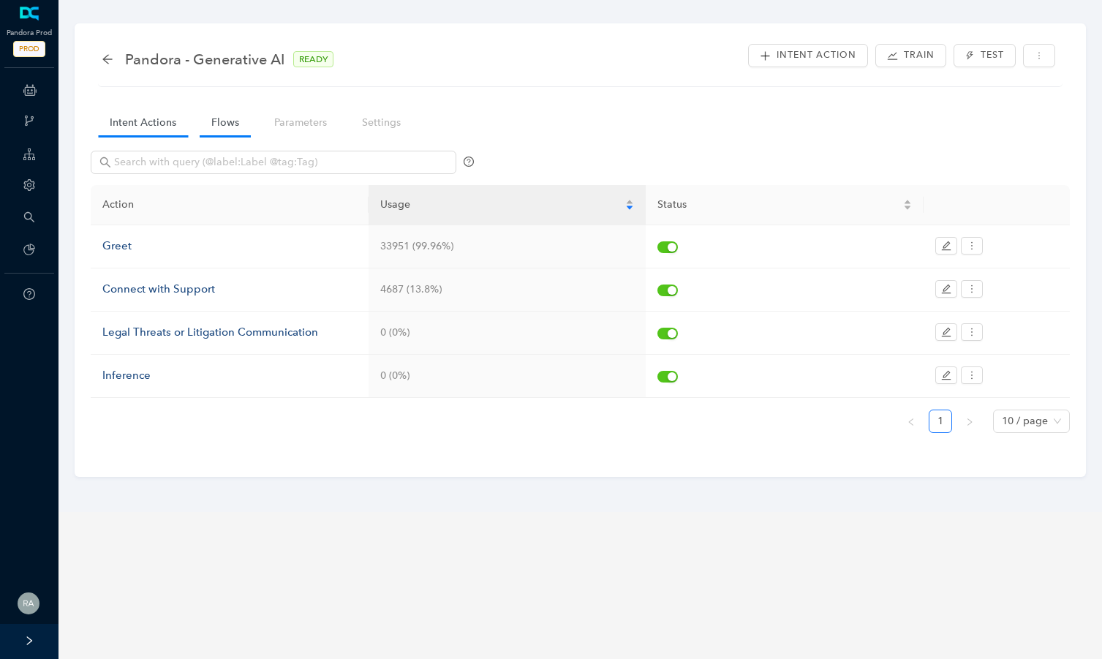
click at [232, 129] on link "Flows" at bounding box center [225, 122] width 51 height 27
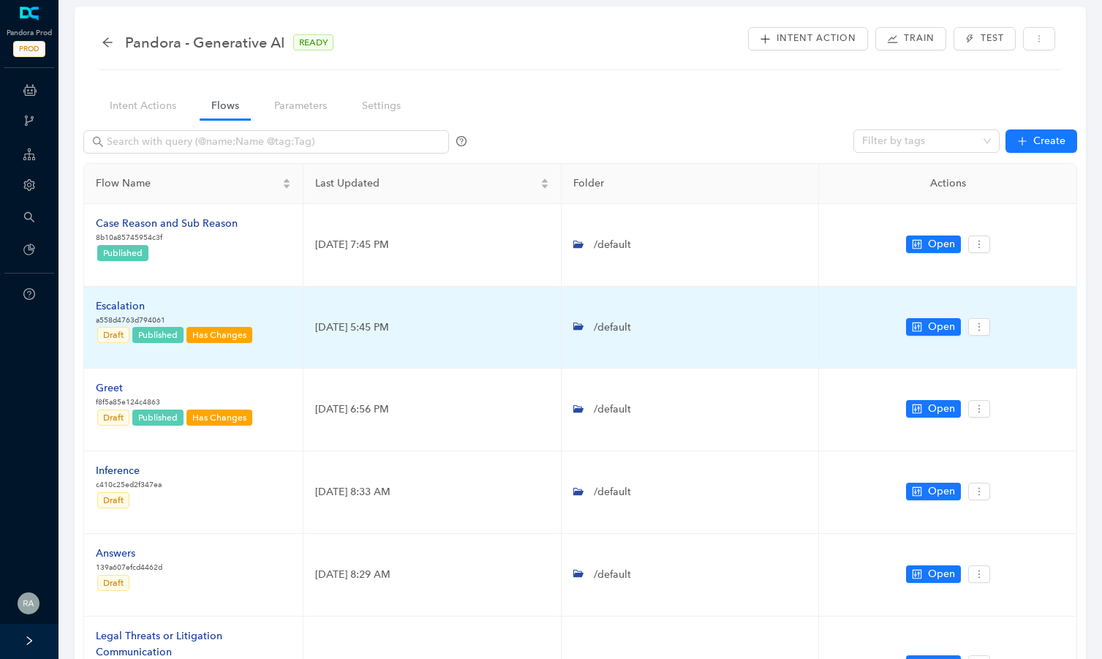
scroll to position [21, 0]
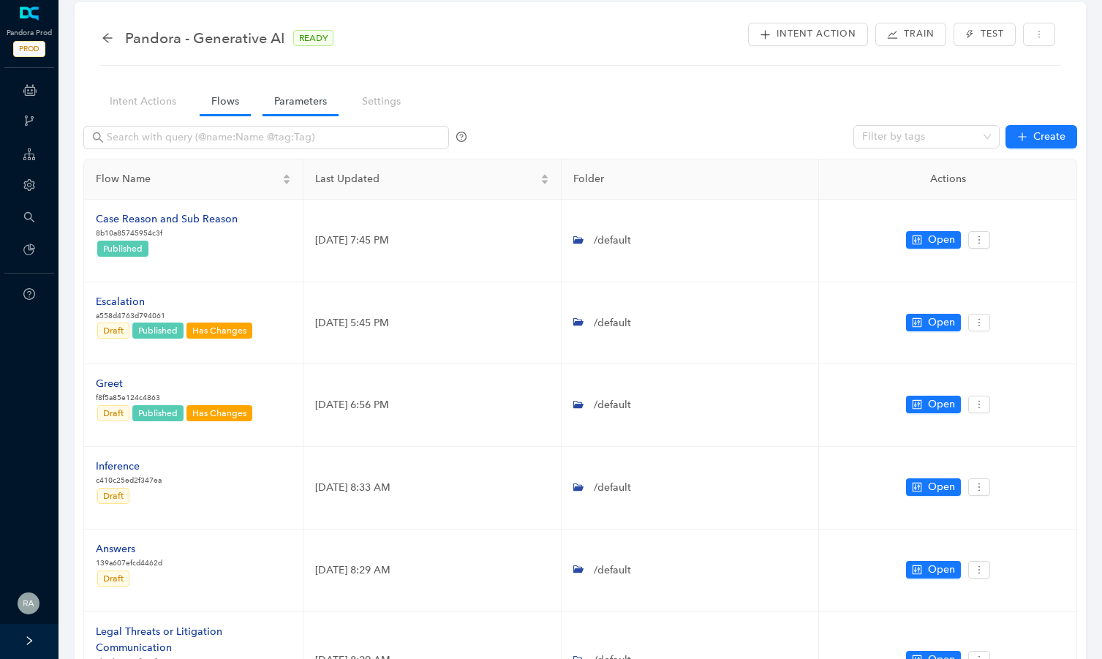
click at [303, 112] on link "Parameters" at bounding box center [300, 101] width 76 height 27
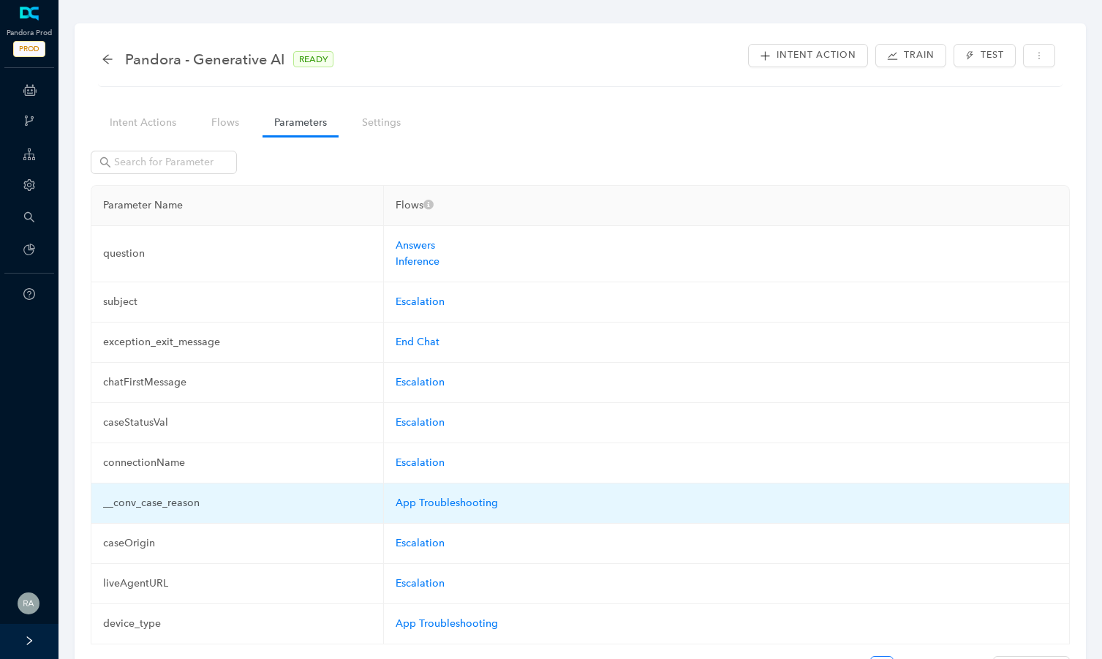
scroll to position [99, 0]
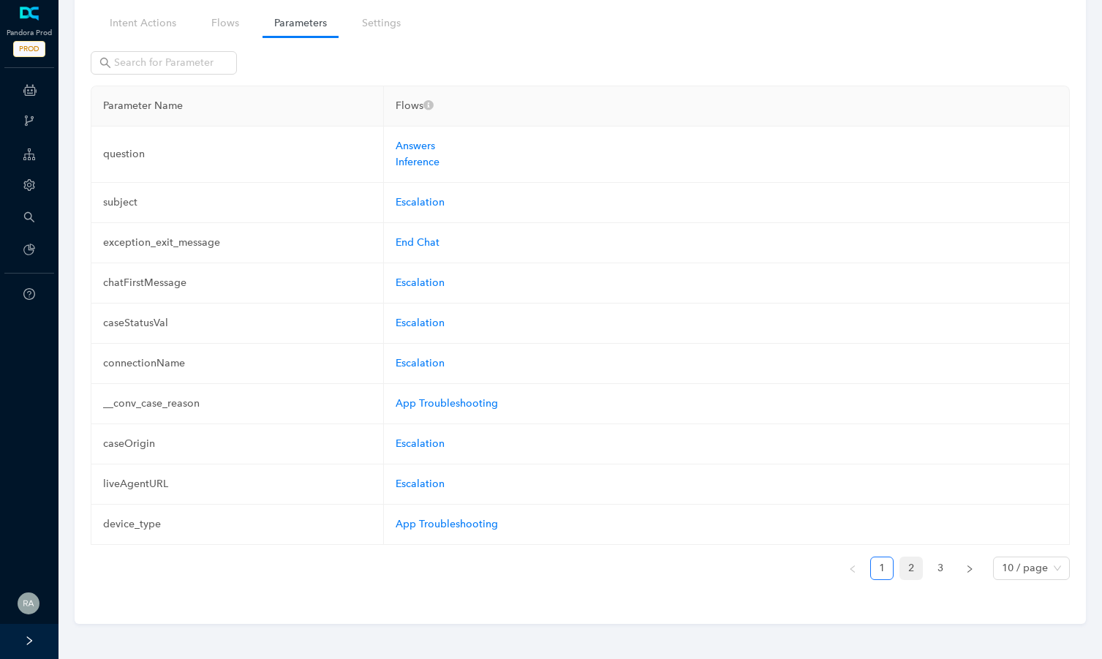
click at [917, 568] on link "2" at bounding box center [911, 568] width 22 height 22
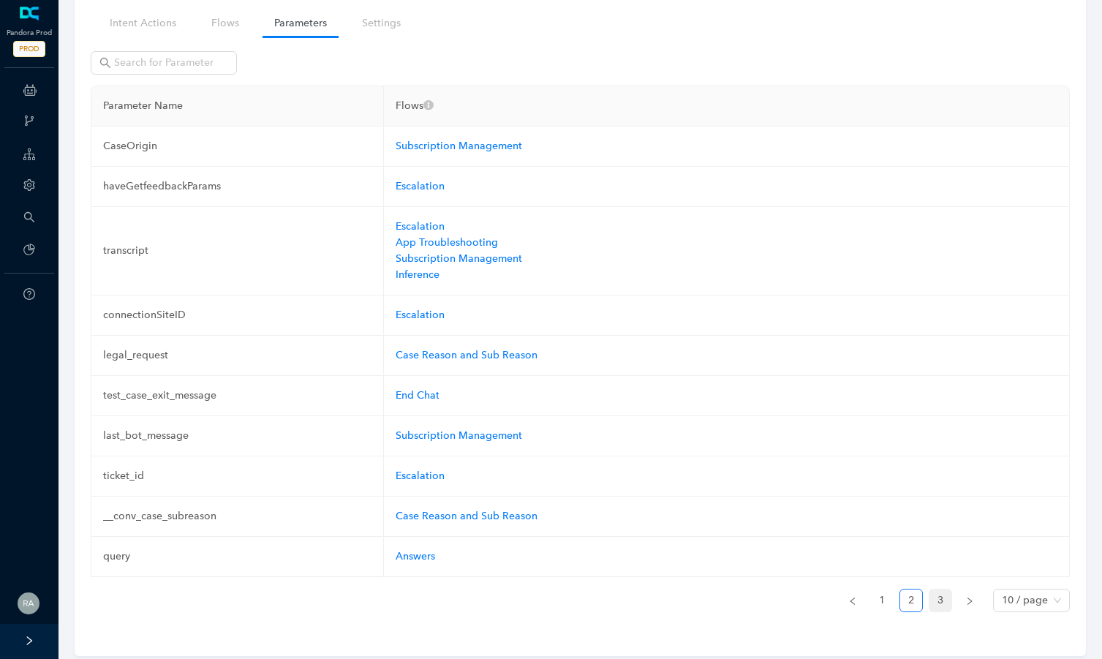
click at [942, 605] on link "3" at bounding box center [940, 600] width 22 height 22
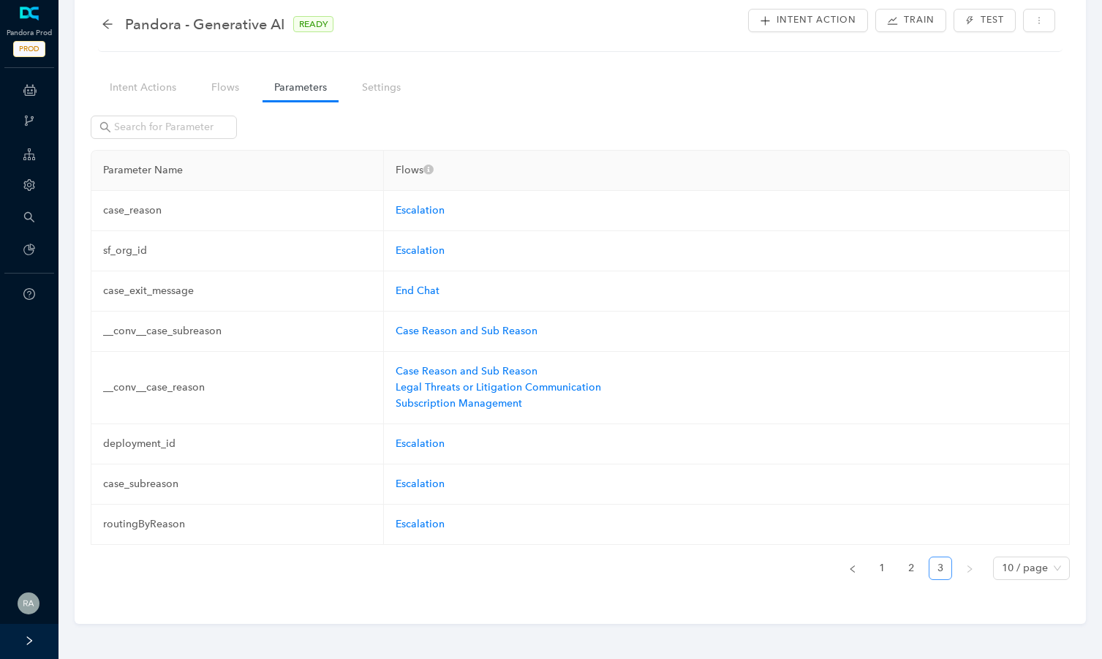
scroll to position [35, 0]
click at [909, 566] on link "2" at bounding box center [911, 568] width 22 height 22
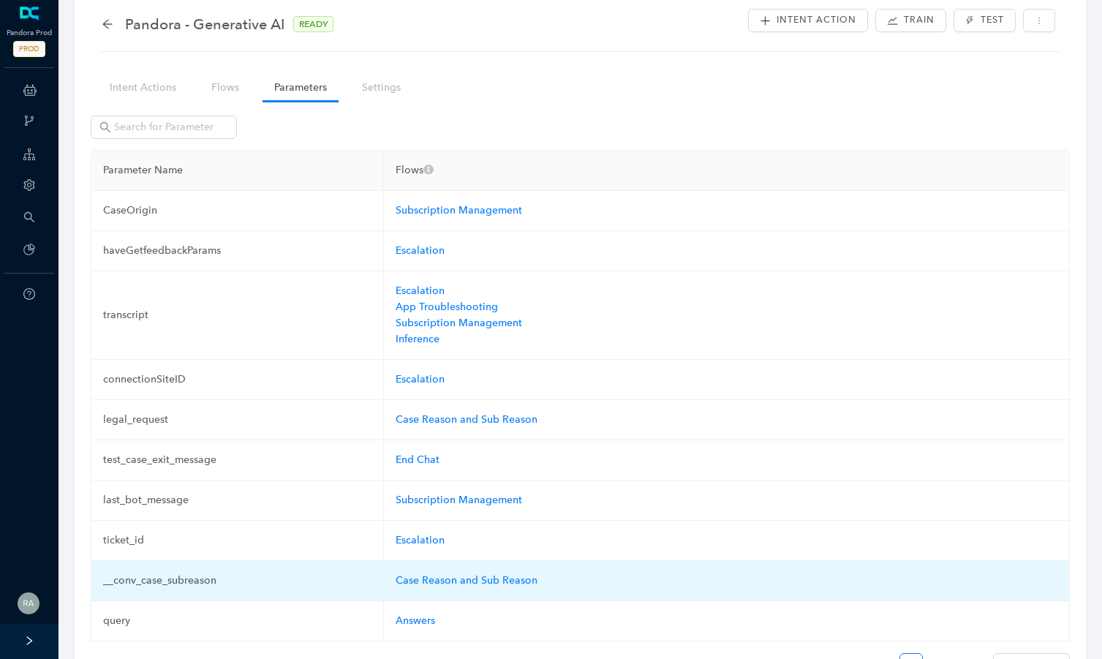
scroll to position [121, 0]
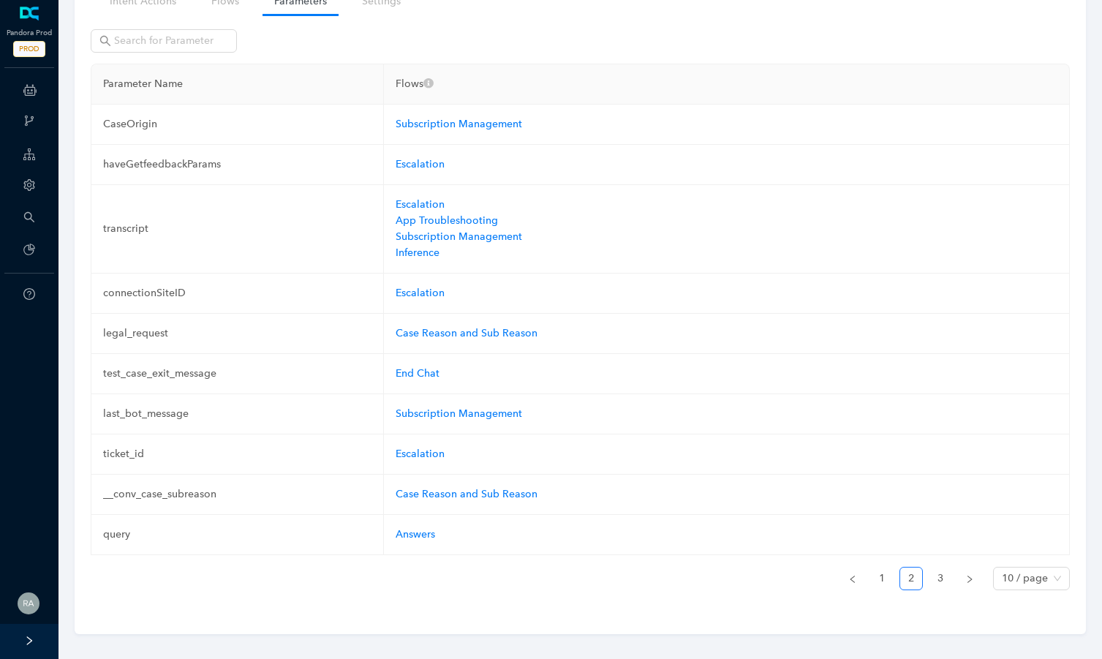
click at [882, 594] on div "Parameter Name Flows CaseOrigin Subscription Management haveGetfeedbackParams E…" at bounding box center [580, 333] width 979 height 538
click at [883, 578] on link "1" at bounding box center [882, 578] width 22 height 22
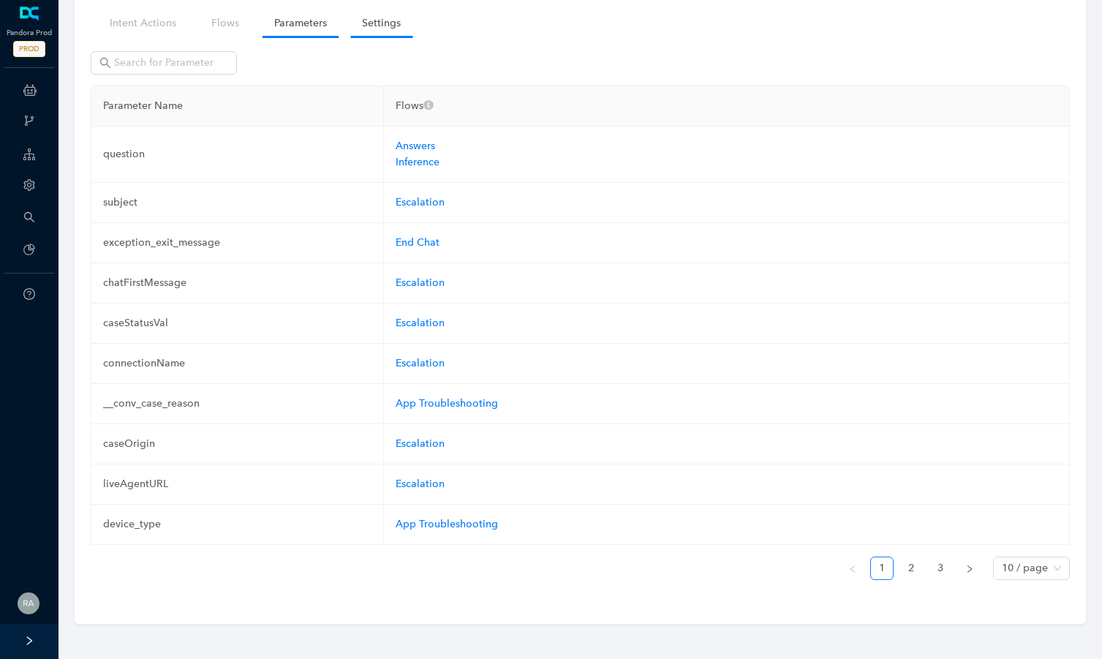
click at [385, 21] on link "Settings" at bounding box center [381, 23] width 62 height 27
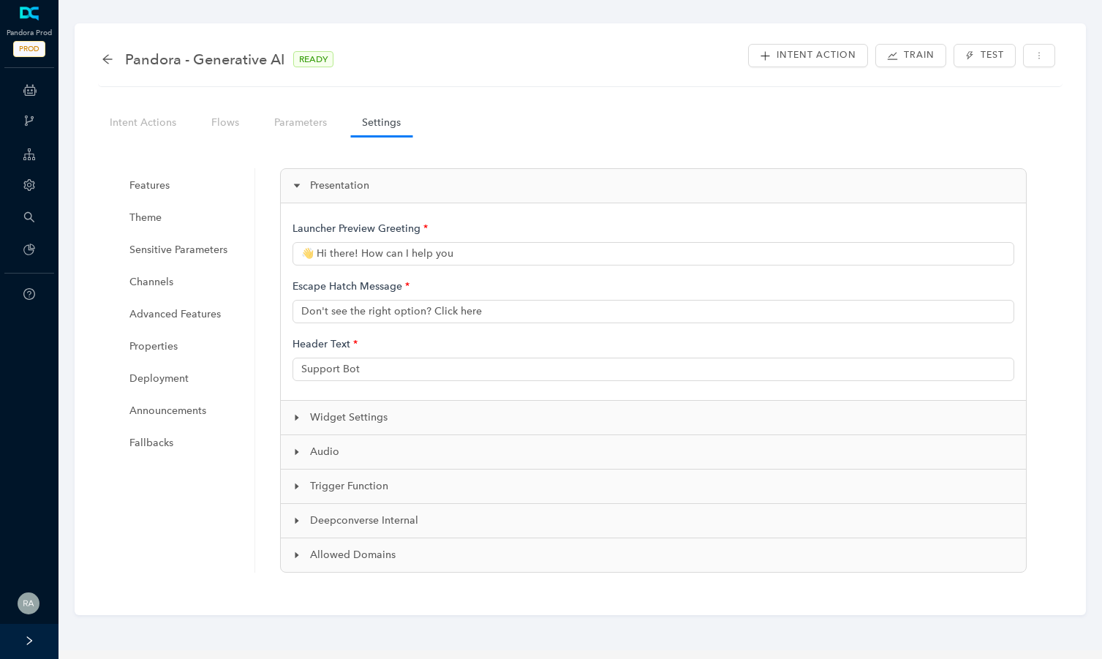
type input "👋 Hi there! How can I help you?"
type input "Pandora Support"
click at [109, 56] on icon "arrow-left" at bounding box center [108, 59] width 12 height 12
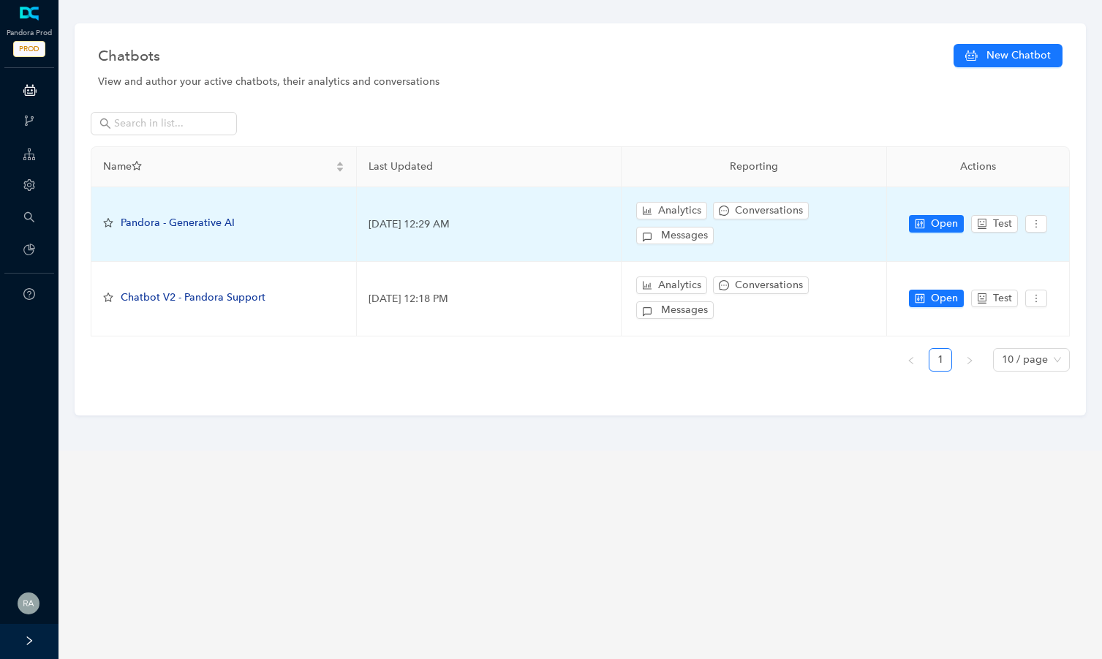
click at [168, 217] on span "Pandora - Generative AI" at bounding box center [178, 222] width 114 height 12
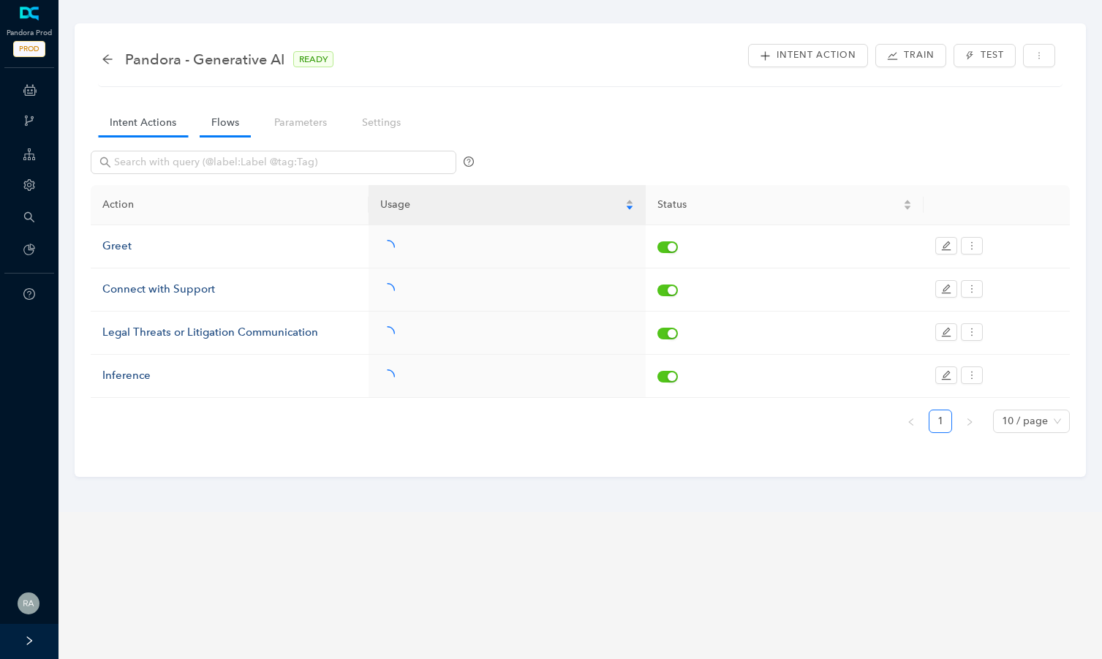
click at [227, 123] on link "Flows" at bounding box center [225, 122] width 51 height 27
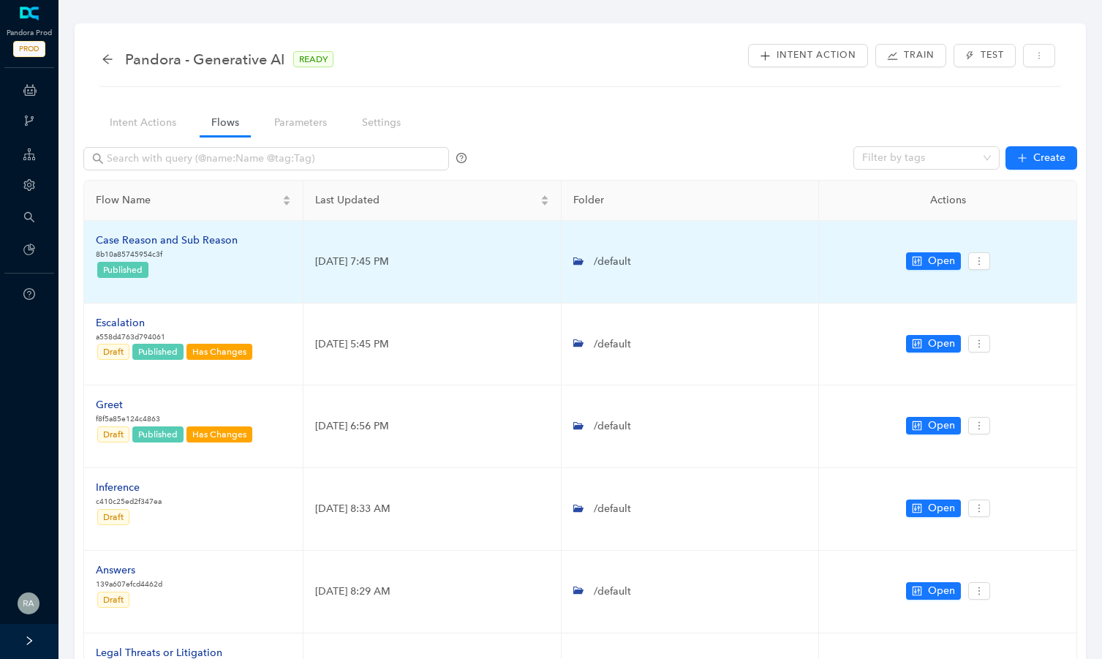
click at [143, 238] on div "Case Reason and Sub Reason" at bounding box center [167, 240] width 142 height 16
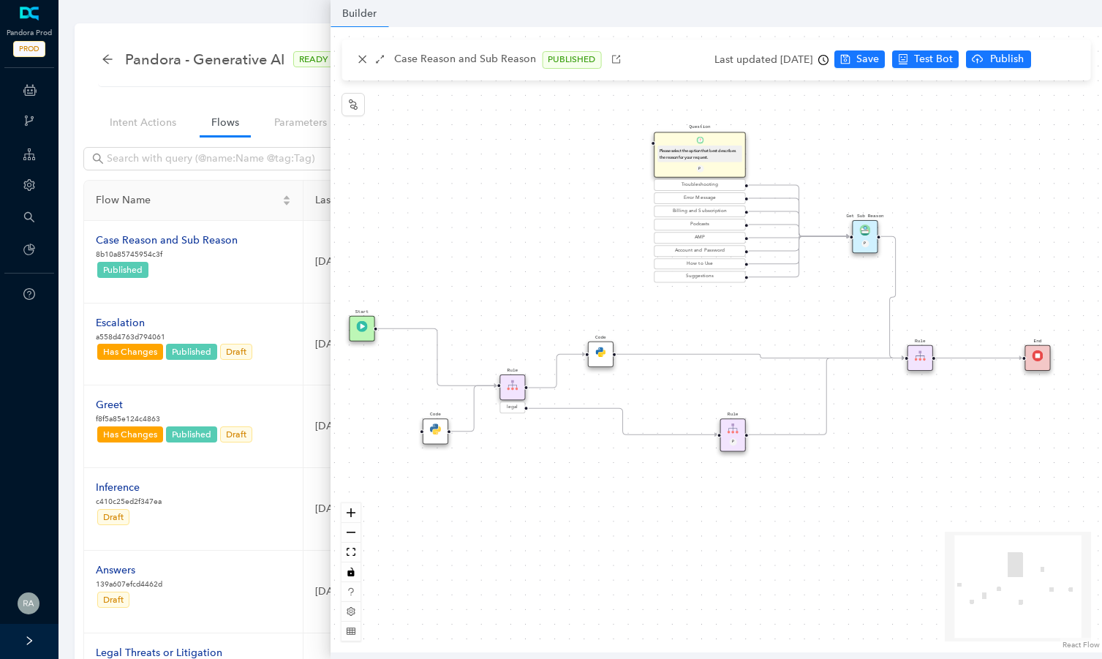
click at [607, 360] on div "Code" at bounding box center [601, 354] width 26 height 26
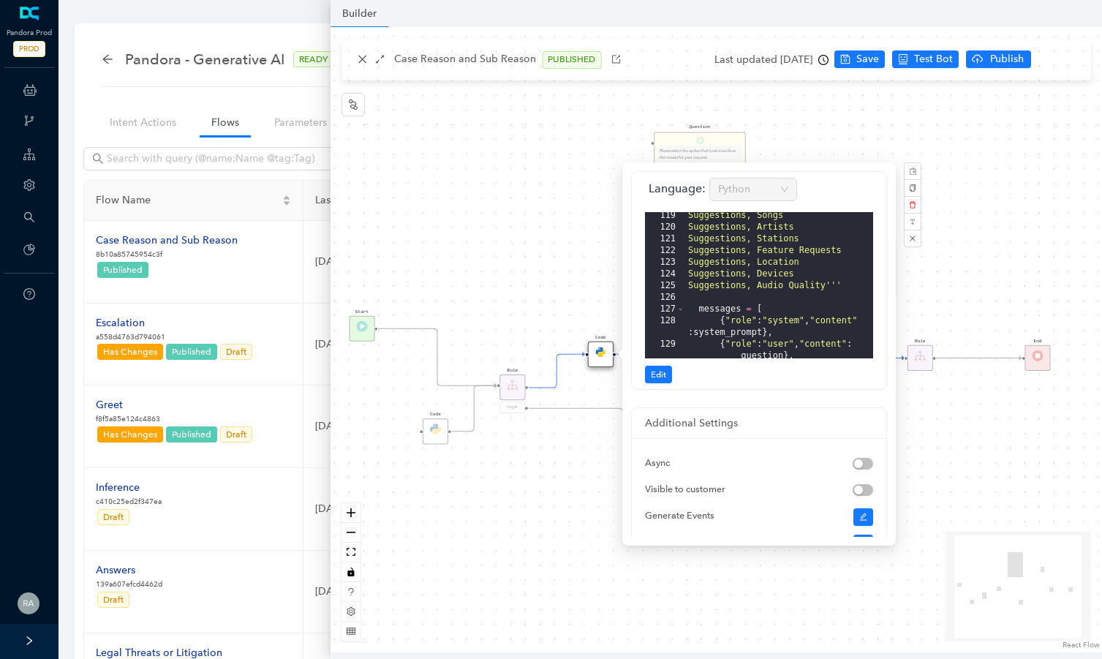
scroll to position [2003, 0]
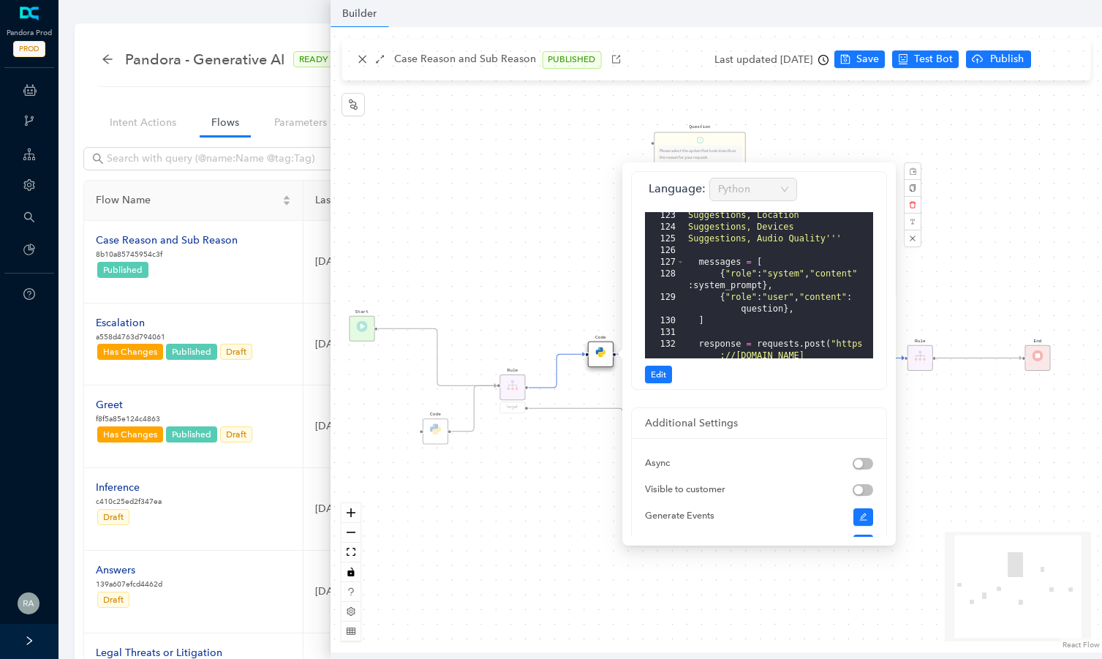
click at [651, 72] on div "Start End Question Please select the option that best describes the reason for …" at bounding box center [715, 339] width 771 height 625
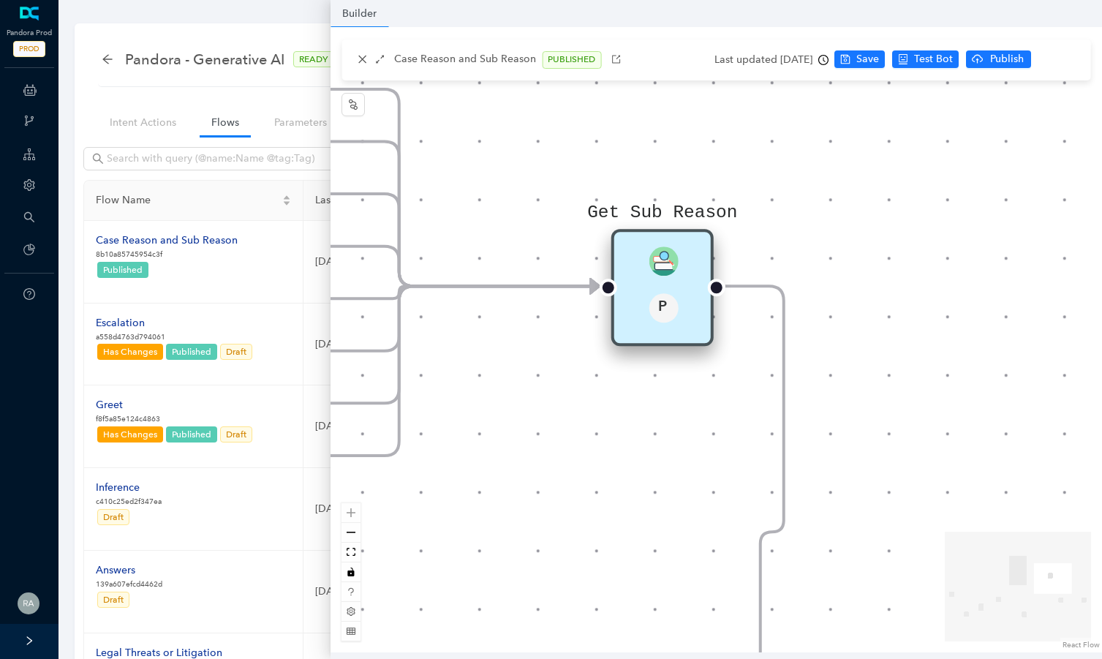
click at [682, 260] on div "Get Sub Reason P" at bounding box center [662, 287] width 102 height 117
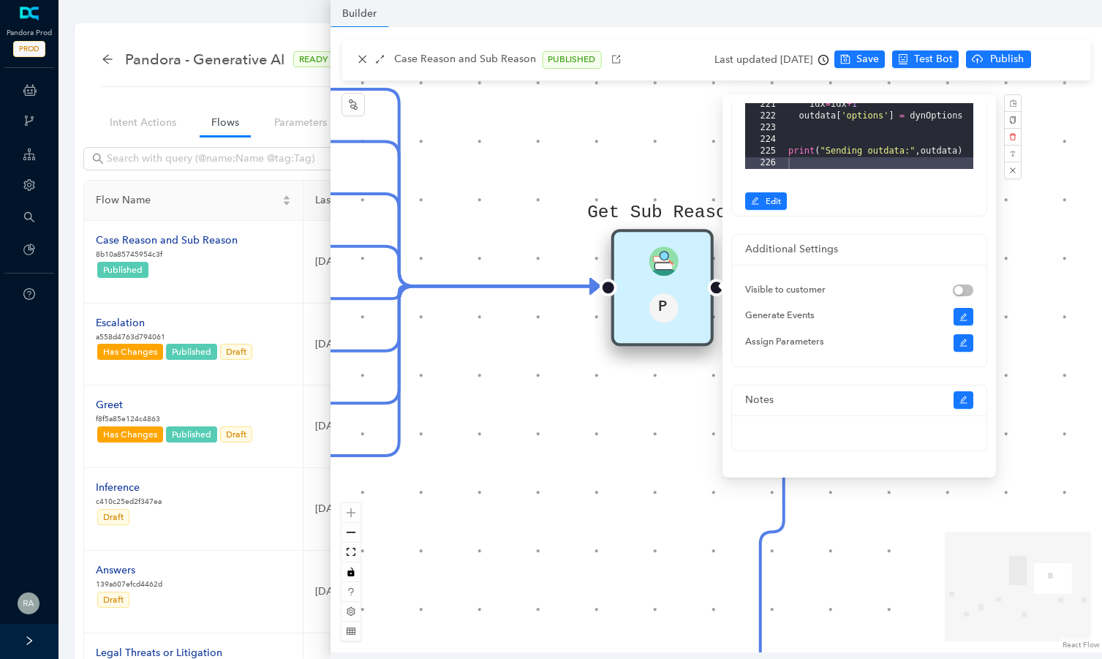
scroll to position [335, 0]
click at [965, 403] on icon "edit" at bounding box center [963, 401] width 9 height 9
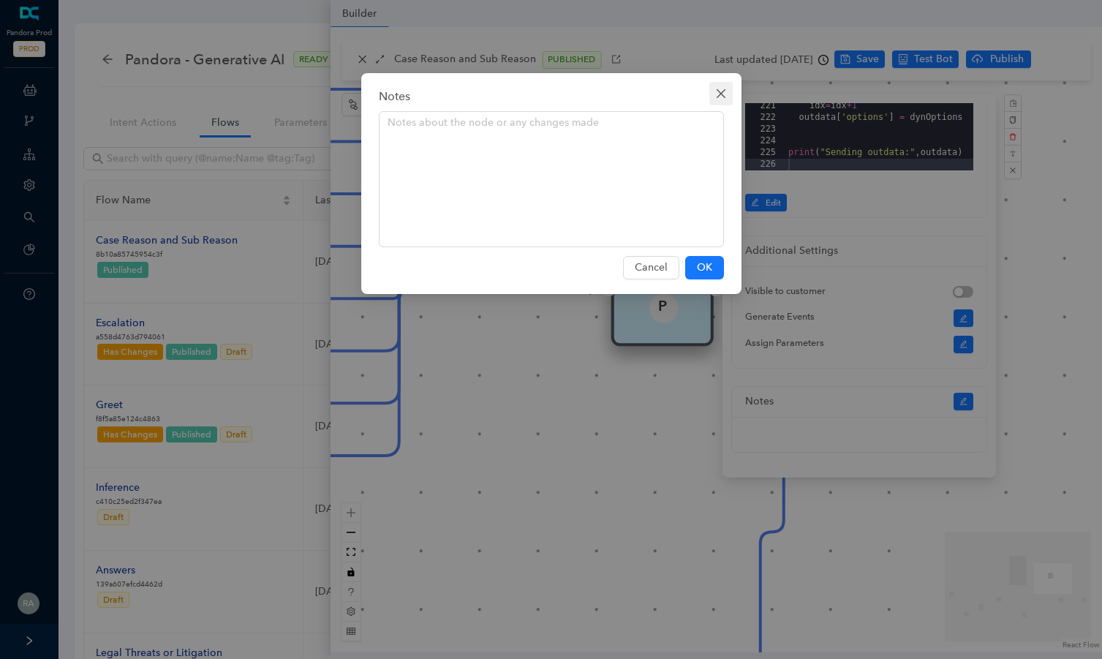
click at [723, 89] on icon "close" at bounding box center [721, 94] width 12 height 12
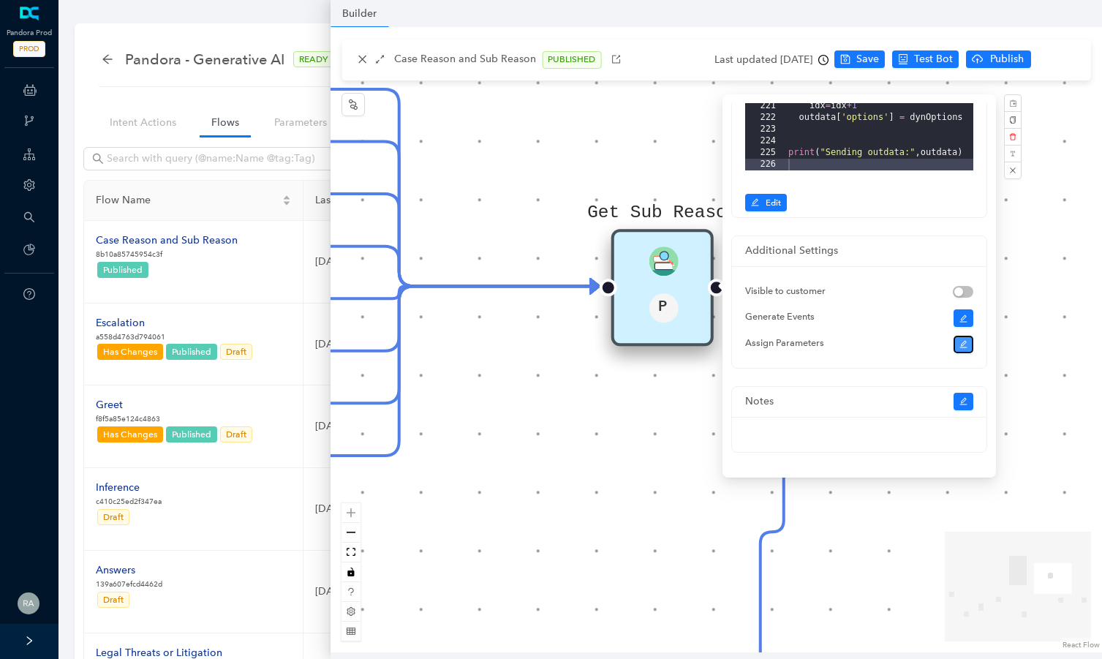
click at [959, 345] on icon "edit" at bounding box center [963, 344] width 9 height 9
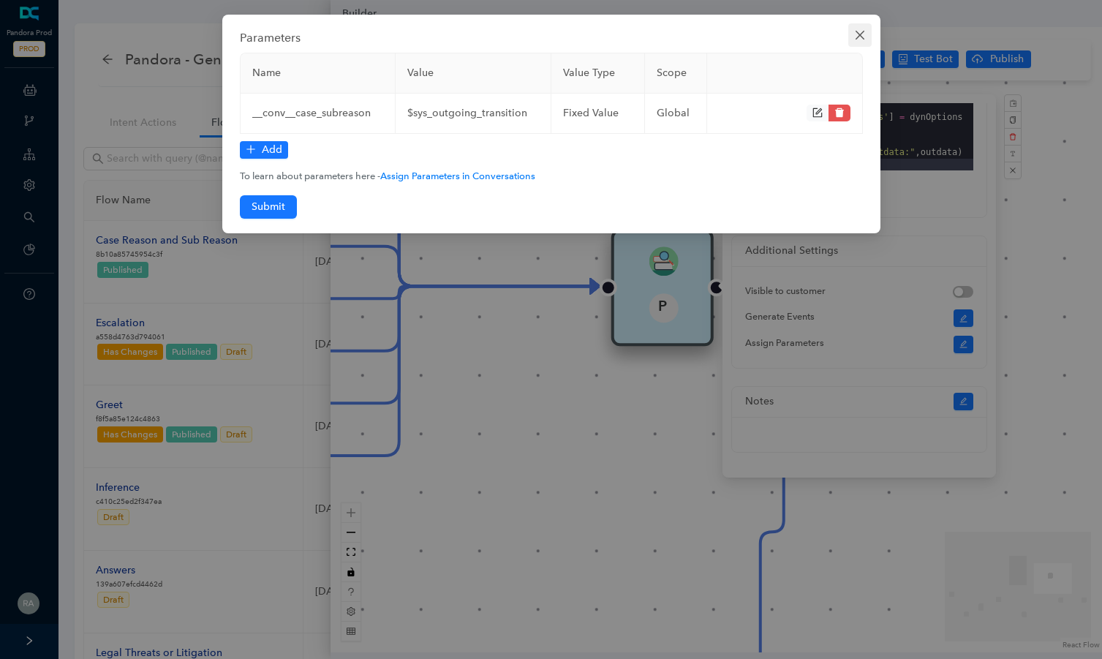
click at [858, 34] on icon "close" at bounding box center [859, 35] width 9 height 9
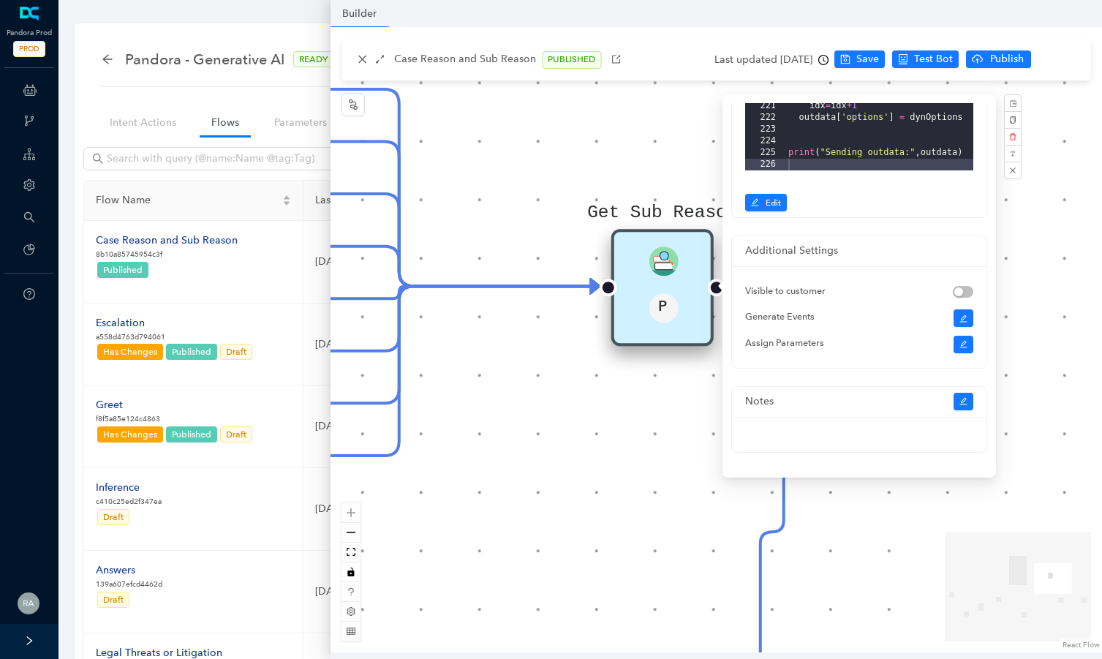
click at [1062, 260] on div "Start End Question Please select the option that best describes the reason for …" at bounding box center [715, 339] width 771 height 625
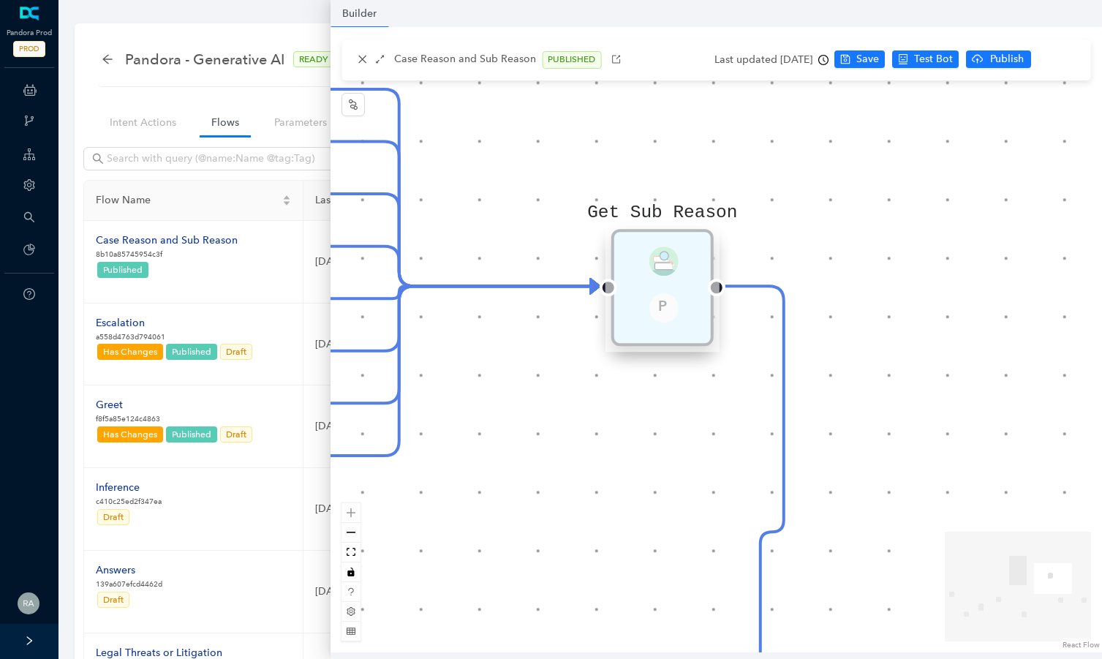
scroll to position [0, 0]
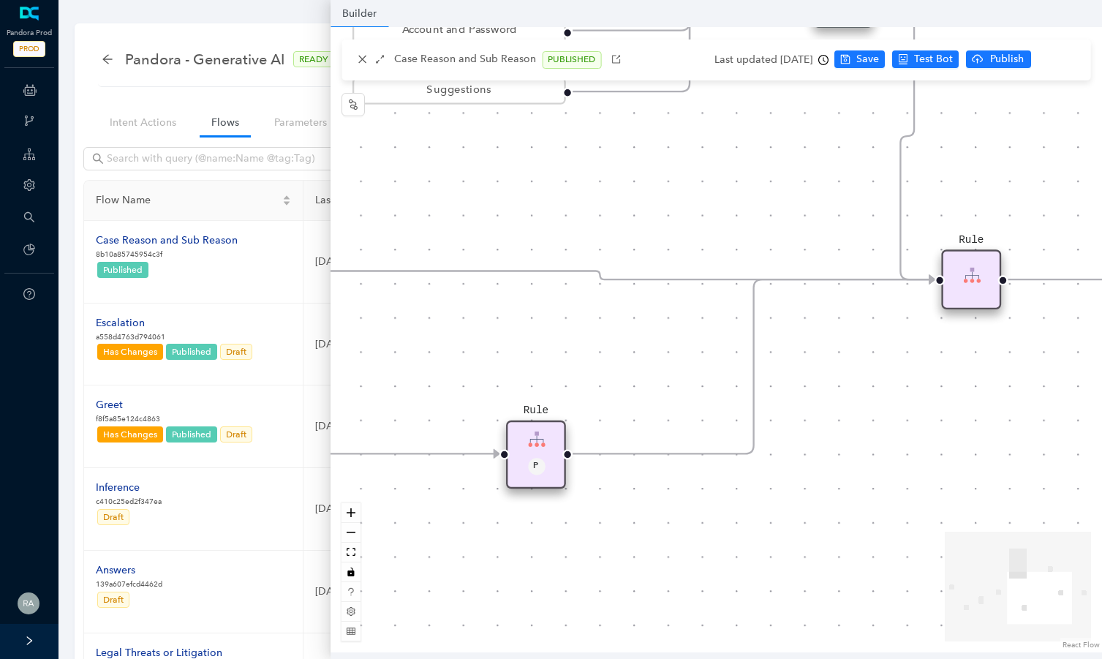
click at [545, 435] on div "Rule P" at bounding box center [536, 454] width 60 height 68
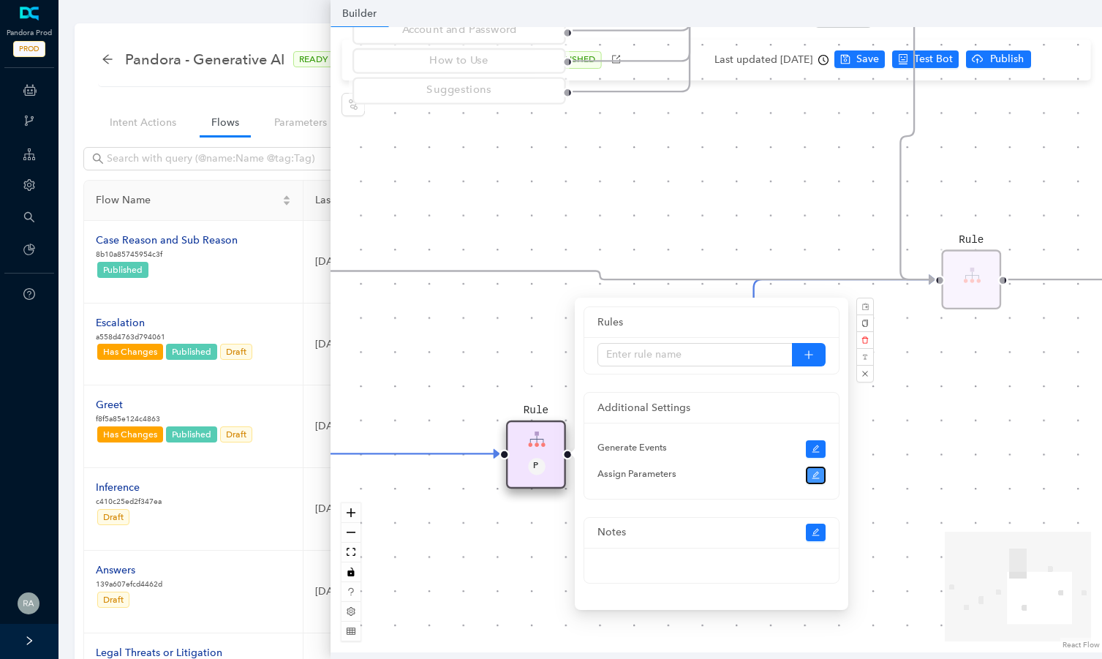
click at [820, 477] on button "button" at bounding box center [816, 475] width 20 height 18
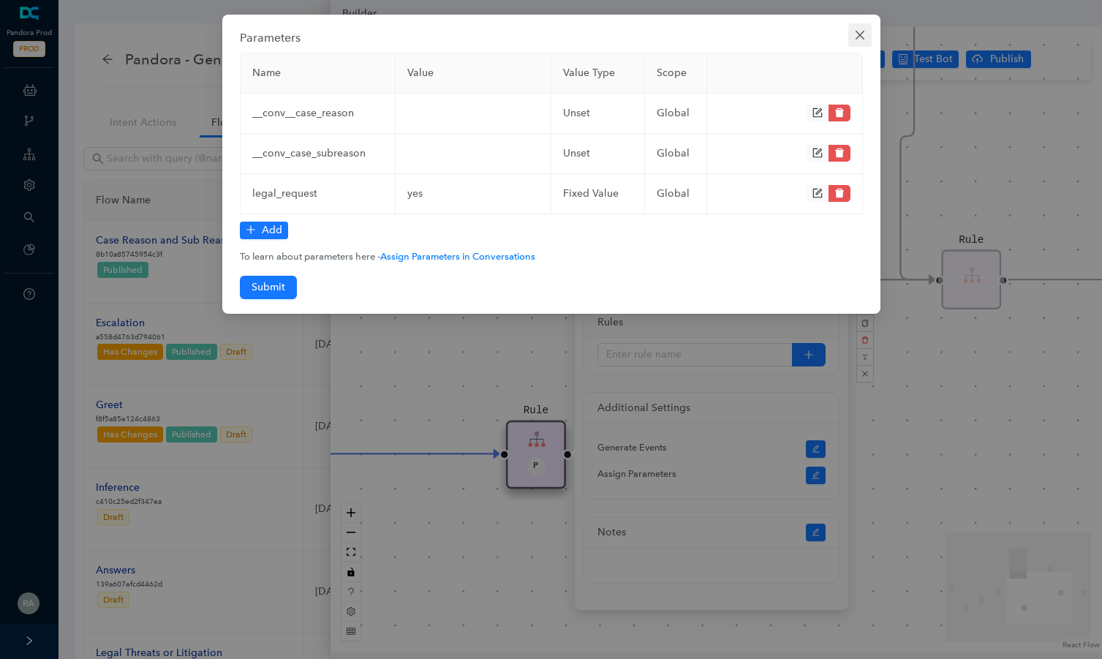
click at [861, 34] on icon "close" at bounding box center [859, 35] width 9 height 9
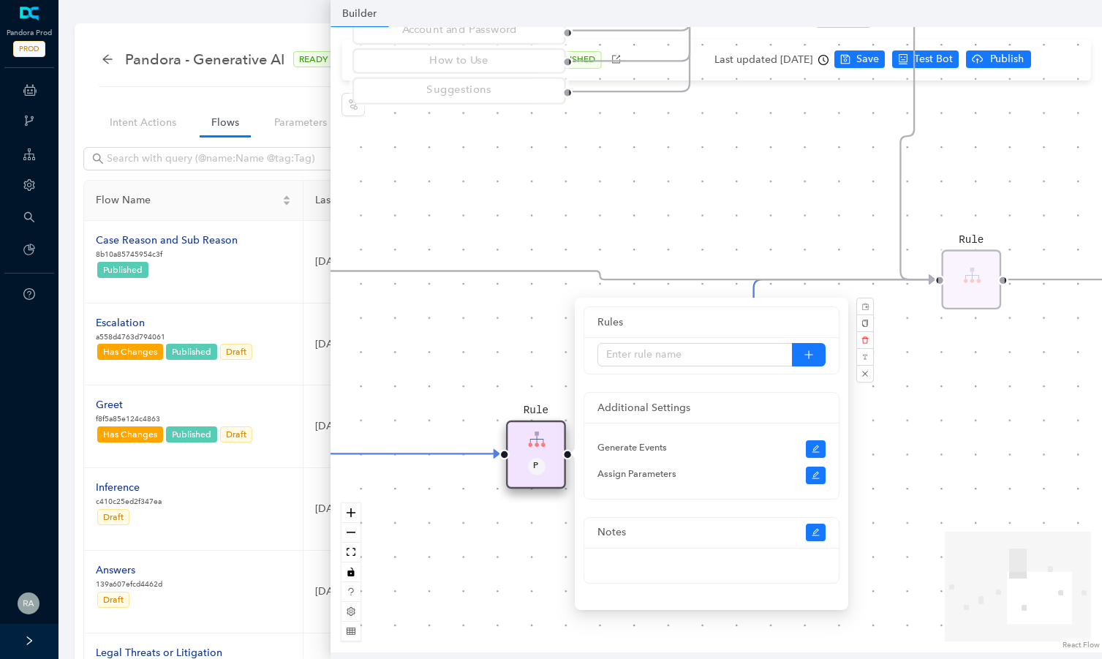
click at [972, 417] on div "Start End Question Please select the option that best describes the reason for …" at bounding box center [715, 339] width 771 height 625
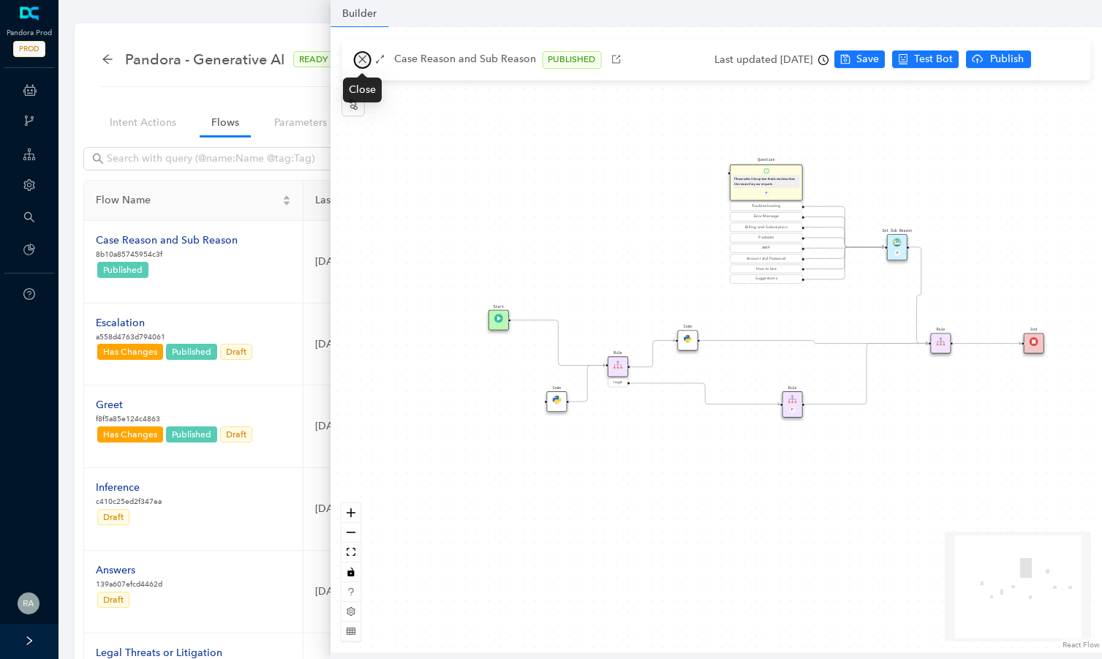
click at [366, 56] on icon "close" at bounding box center [362, 59] width 10 height 10
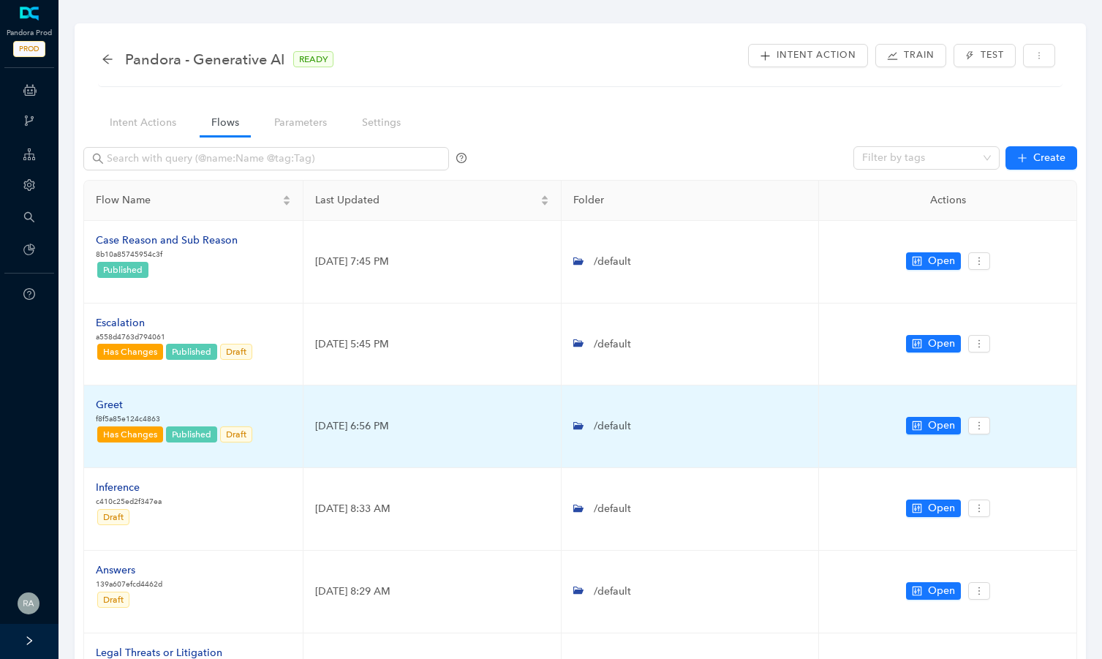
scroll to position [61, 0]
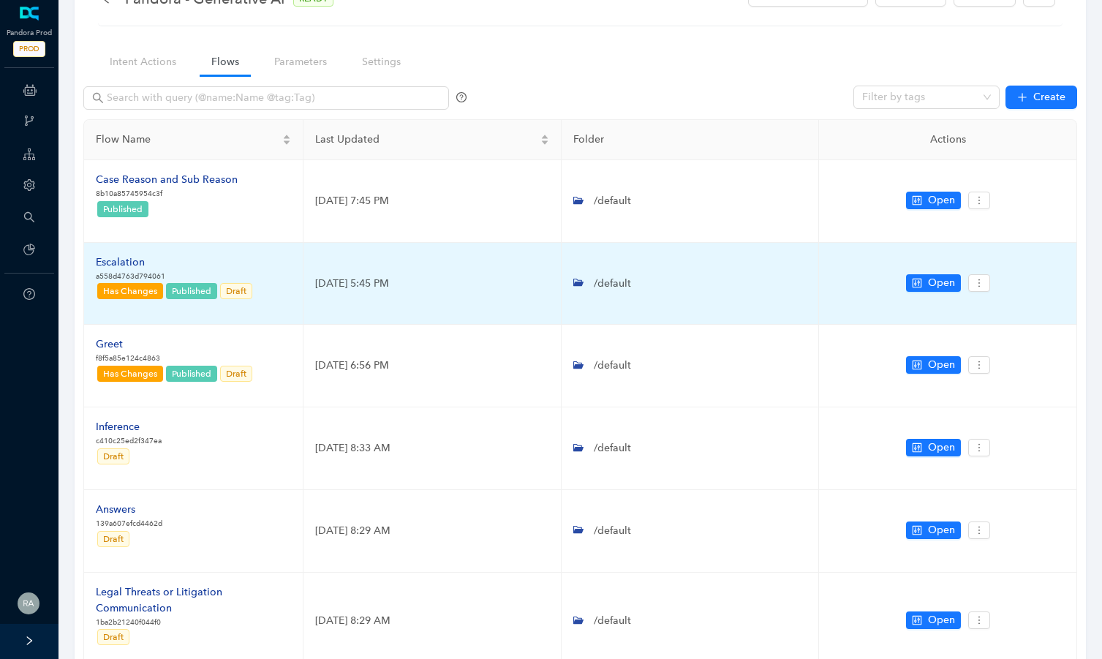
click at [130, 257] on div "Escalation" at bounding box center [175, 262] width 158 height 16
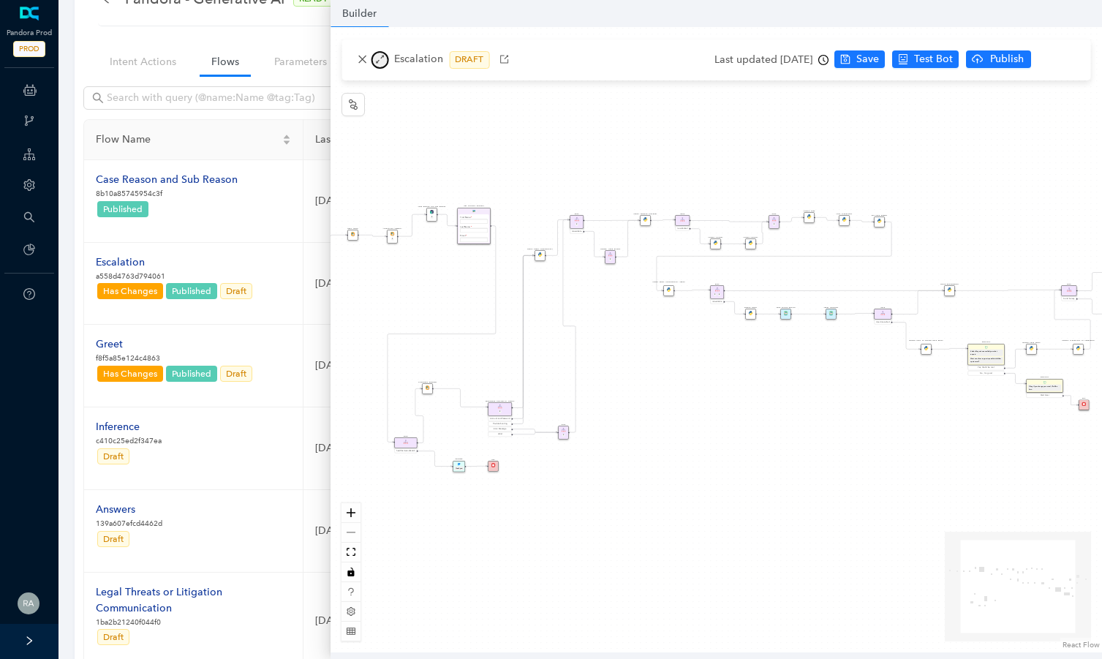
click at [382, 61] on icon "arrows-alt" at bounding box center [379, 59] width 10 height 10
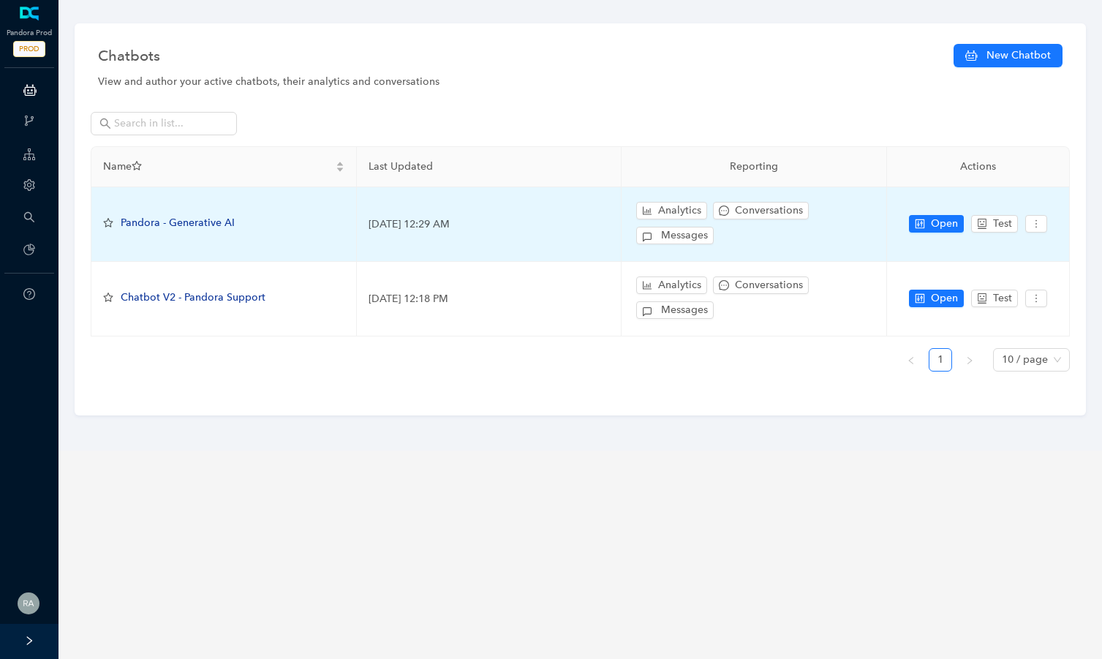
click at [189, 222] on span "Pandora - Generative AI" at bounding box center [178, 222] width 114 height 12
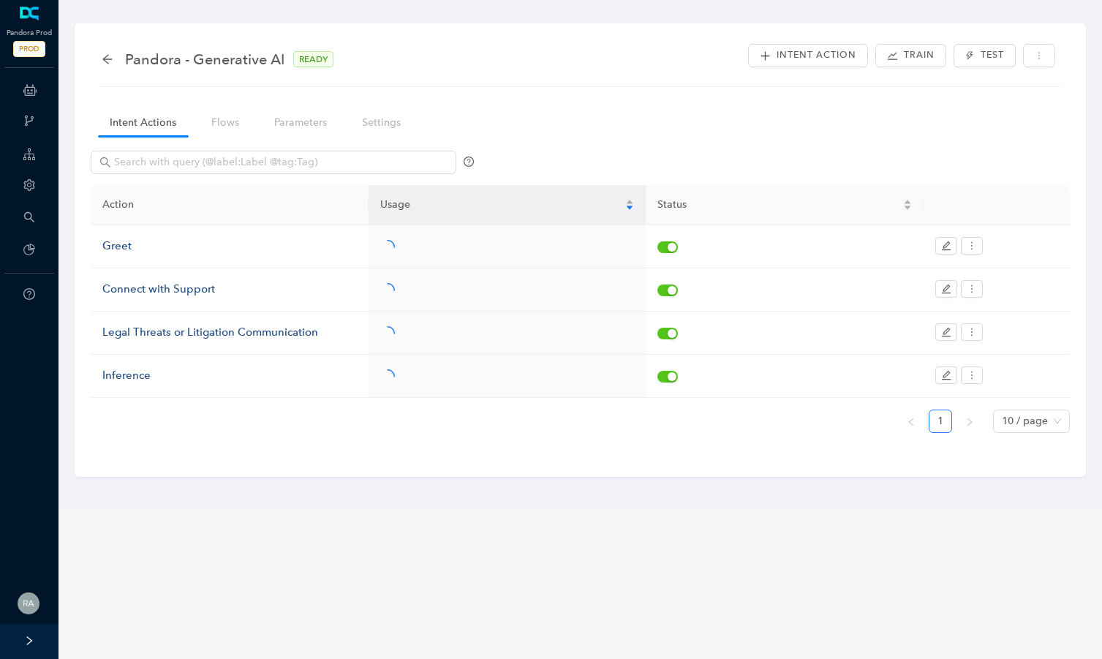
click at [230, 108] on nav "Intent Actions Flows Parameters Settings" at bounding box center [261, 123] width 341 height 42
click at [226, 119] on link "Flows" at bounding box center [225, 122] width 51 height 27
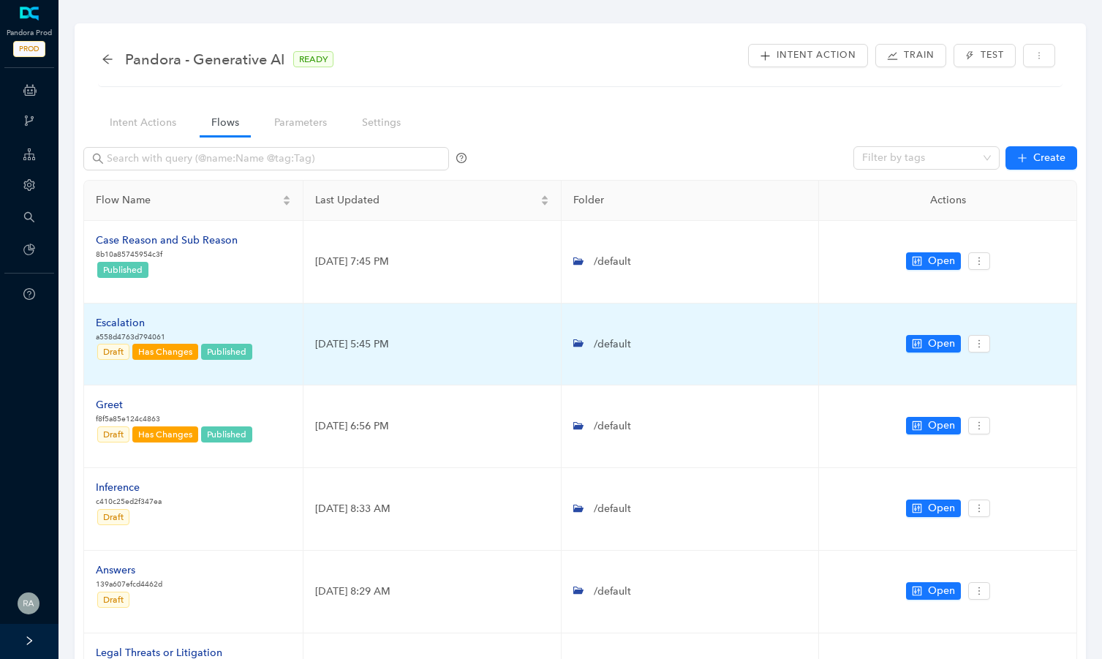
click at [126, 320] on div "Escalation" at bounding box center [175, 323] width 158 height 16
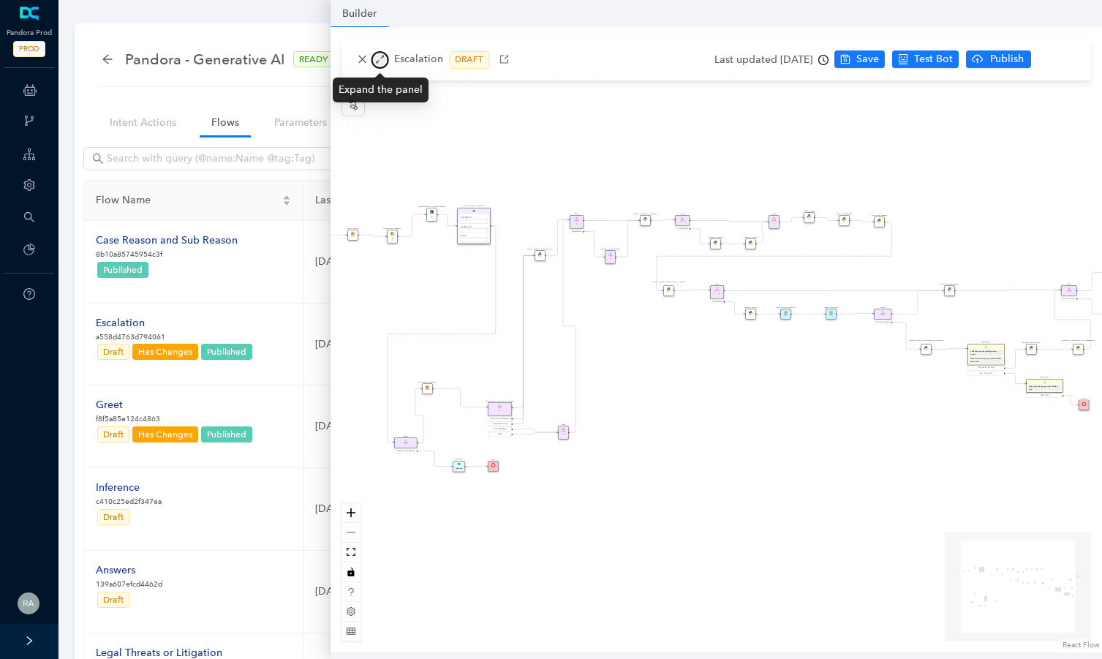
click at [378, 59] on icon "arrows-alt" at bounding box center [379, 59] width 10 height 10
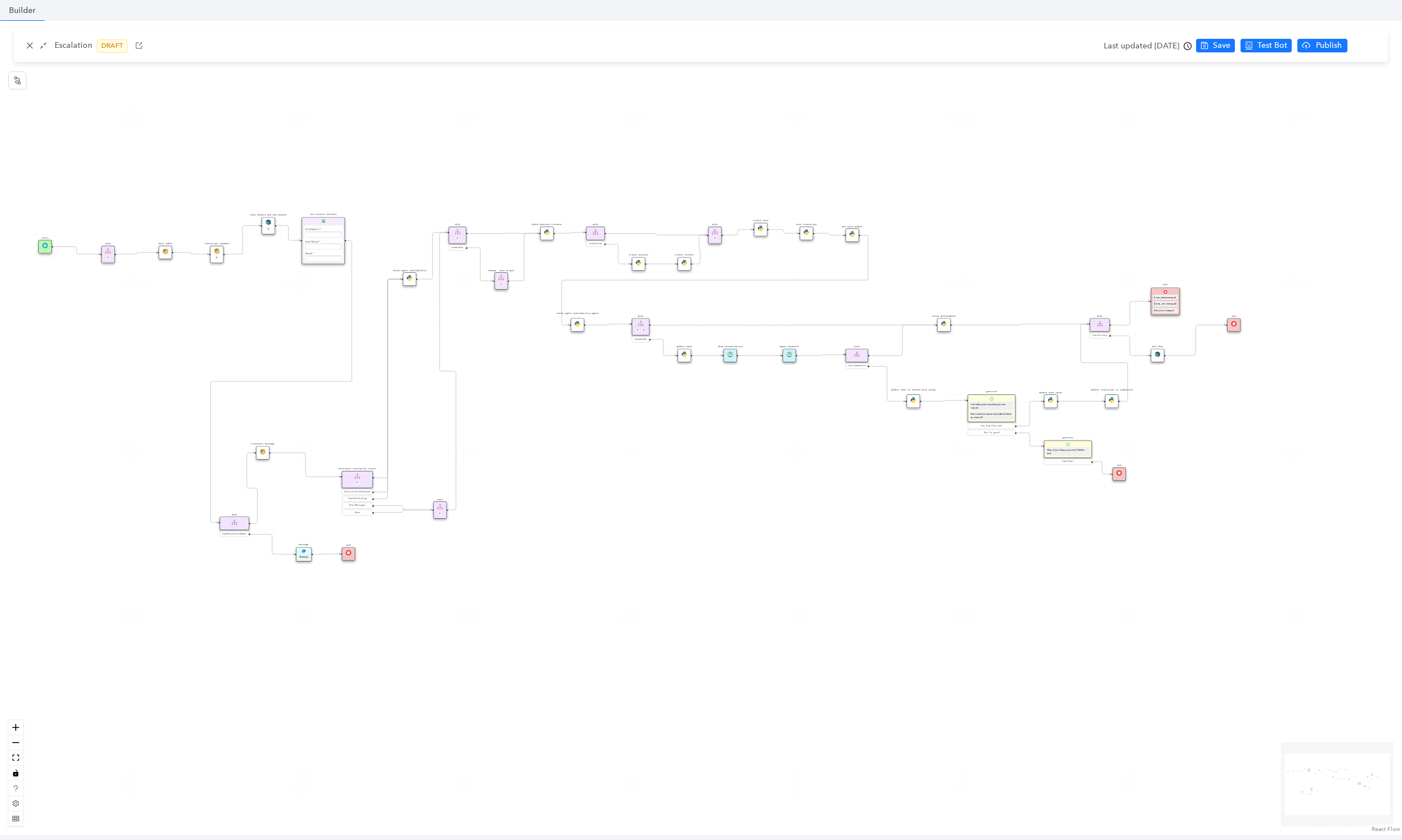
drag, startPoint x: 684, startPoint y: 505, endPoint x: 1030, endPoint y: 669, distance: 382.9
click at [847, 506] on div "Rule P Start Rule P IsAvailable Rule newContact Get Contact details First Name …" at bounding box center [701, 428] width 1402 height 814
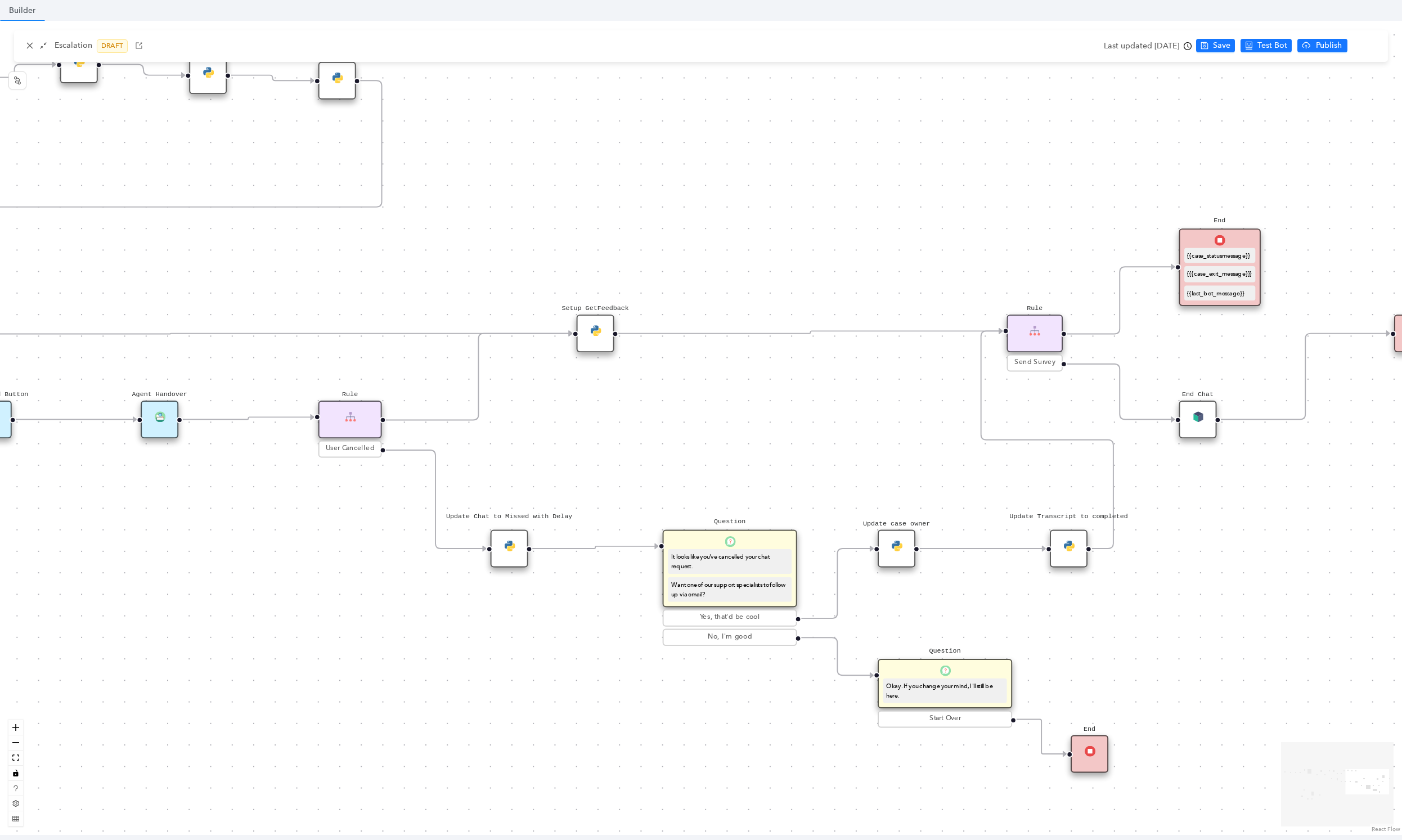
click at [593, 329] on img at bounding box center [596, 330] width 11 height 11
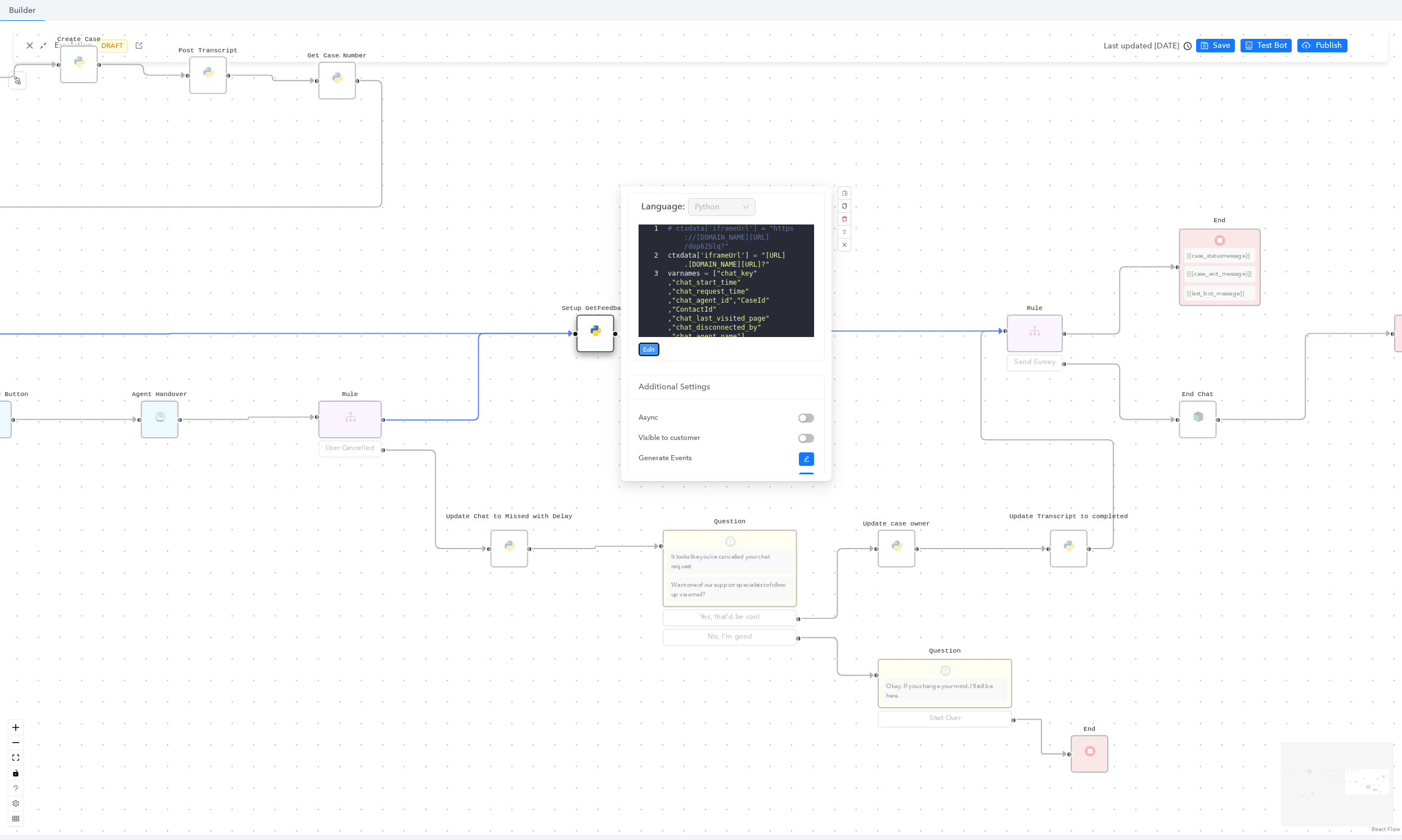
click at [649, 350] on span "Edit" at bounding box center [649, 348] width 12 height 10
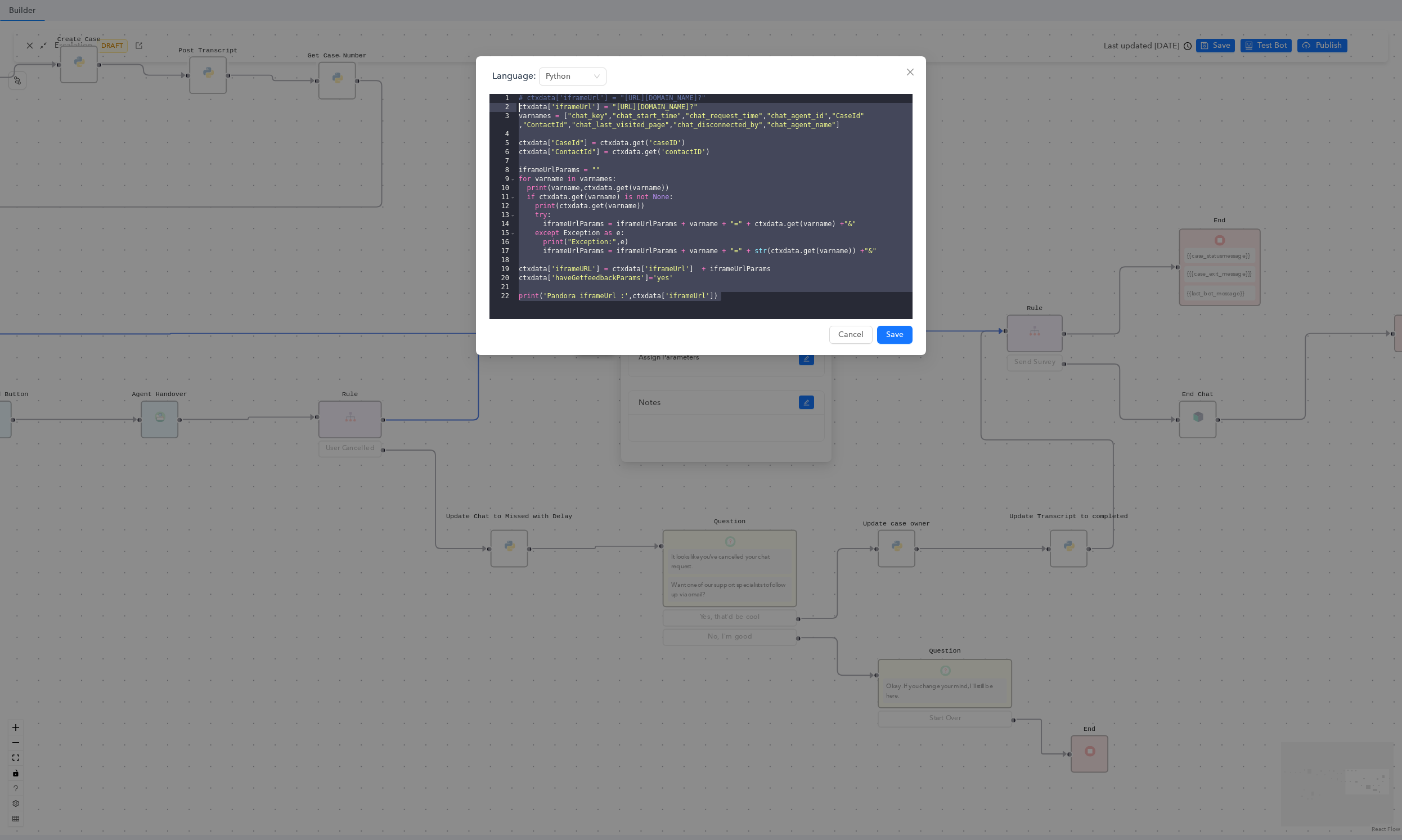
drag, startPoint x: 750, startPoint y: 307, endPoint x: 511, endPoint y: 108, distance: 311.0
click at [511, 108] on editor "1 2 3 4 5 6 7 8 9 10 11 12 13 14 15 16 17 18 19 20 21 22 # ctxdata['iframeUrl']…" at bounding box center [701, 206] width 423 height 225
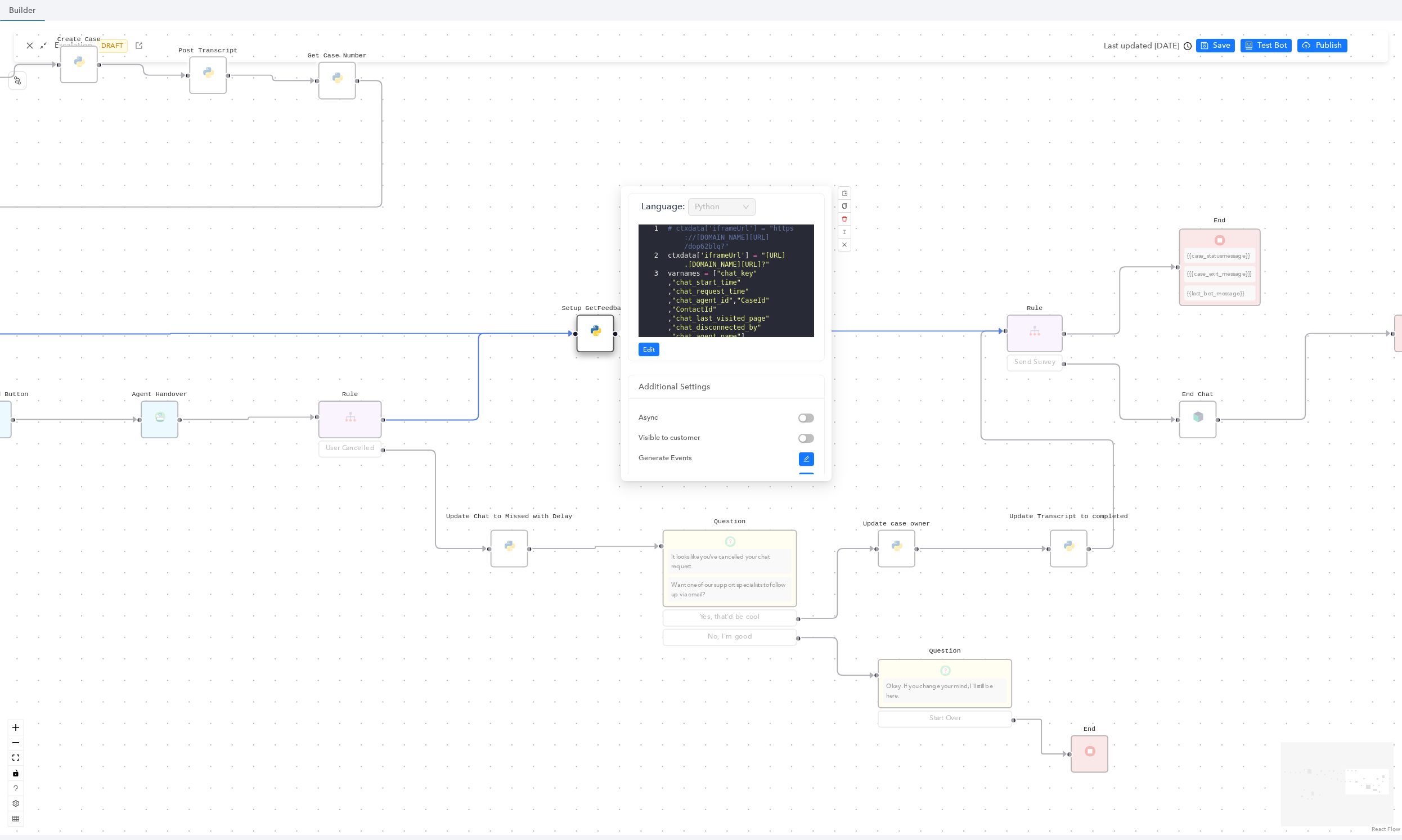
click at [816, 145] on div "Rule P Start Rule P IsAvailable Rule newContact Get Contact details First Name …" at bounding box center [701, 428] width 1402 height 814
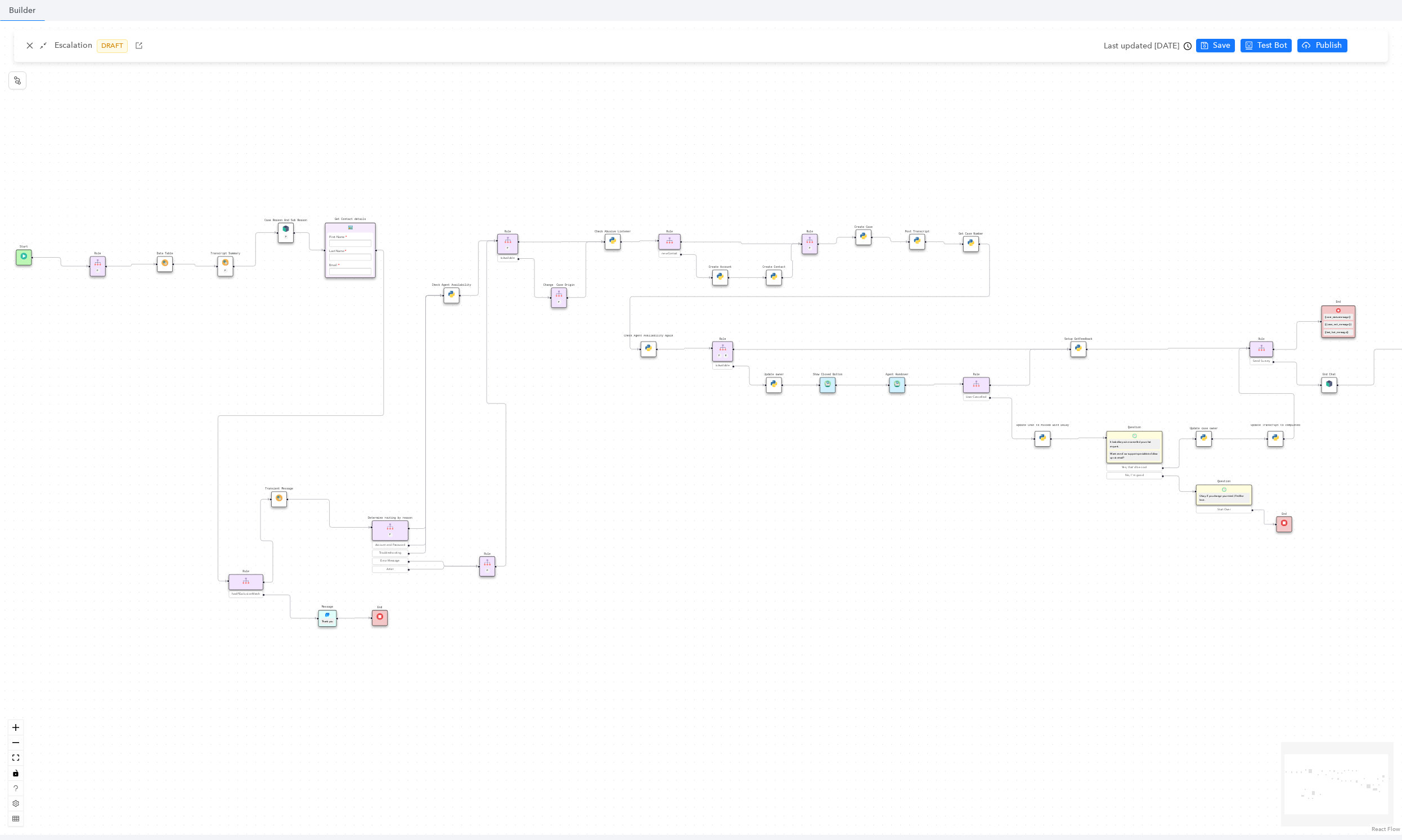
click at [847, 506] on div "Rule P Start Rule P IsAvailable Rule newContact Get Contact details First Name …" at bounding box center [701, 428] width 1402 height 814
click at [32, 45] on icon "close" at bounding box center [30, 45] width 8 height 8
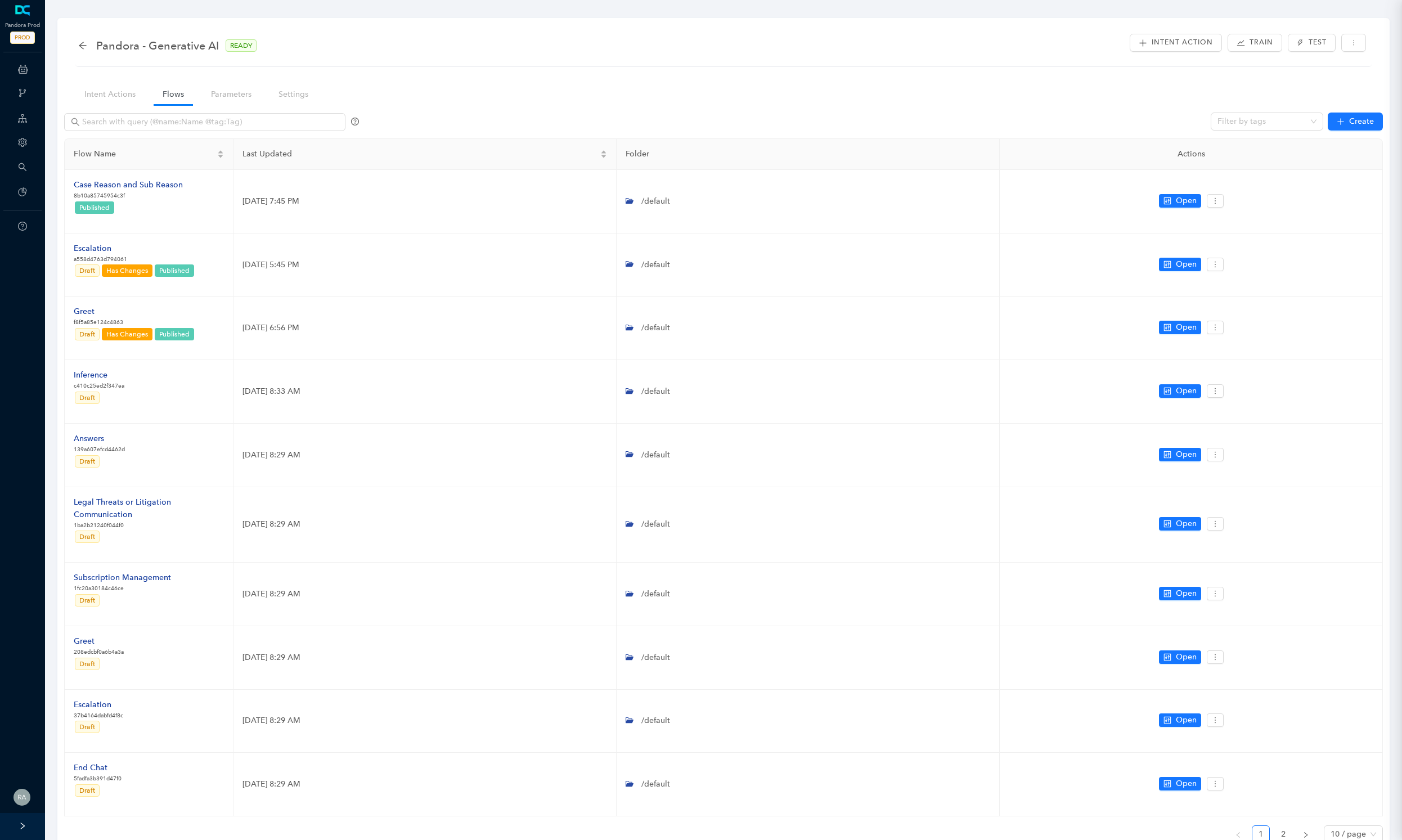
click at [32, 45] on body "Pandora Prod PROD ChatBots & Ticket Automations Webhooks Guide Account Search P…" at bounding box center [701, 420] width 1402 height 840
